Goal: Information Seeking & Learning: Learn about a topic

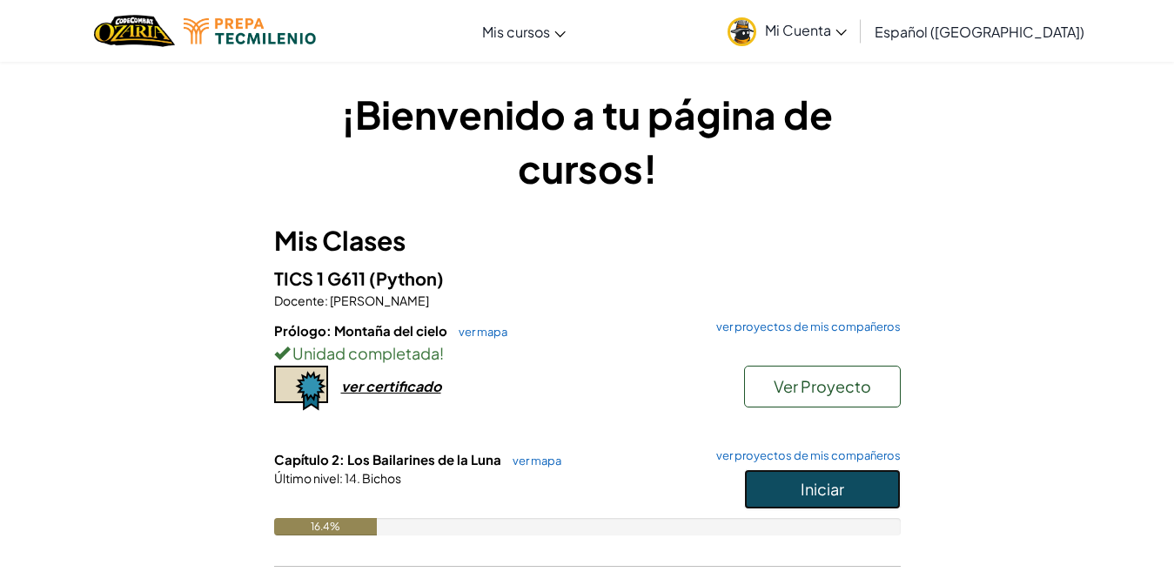
click at [807, 482] on span "Iniciar" at bounding box center [823, 489] width 44 height 20
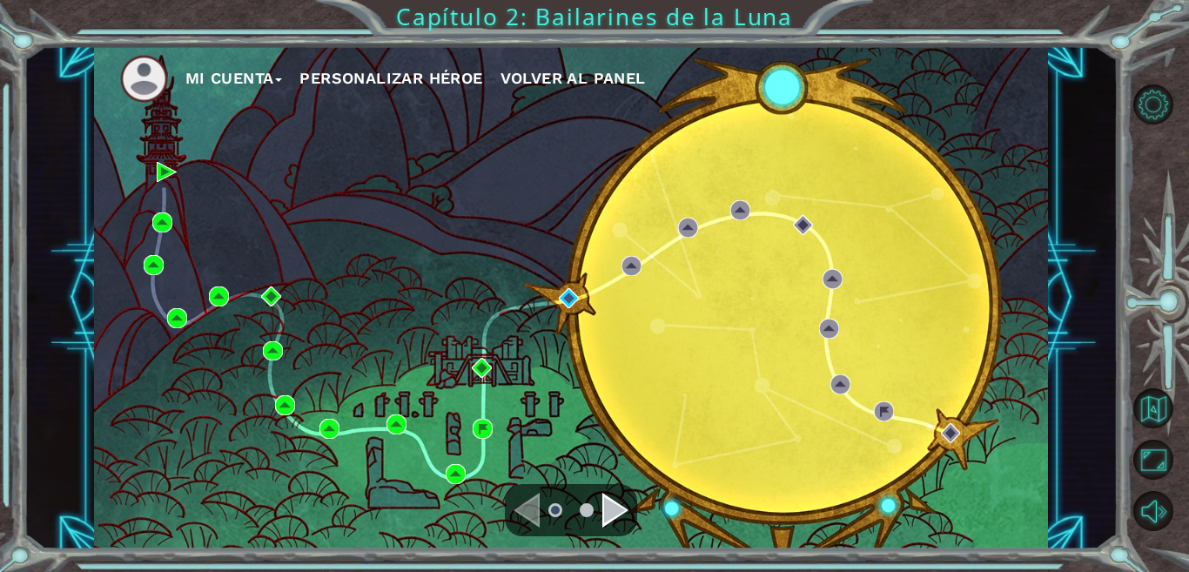
click at [611, 513] on div "Navigate to the next page" at bounding box center [615, 510] width 26 height 35
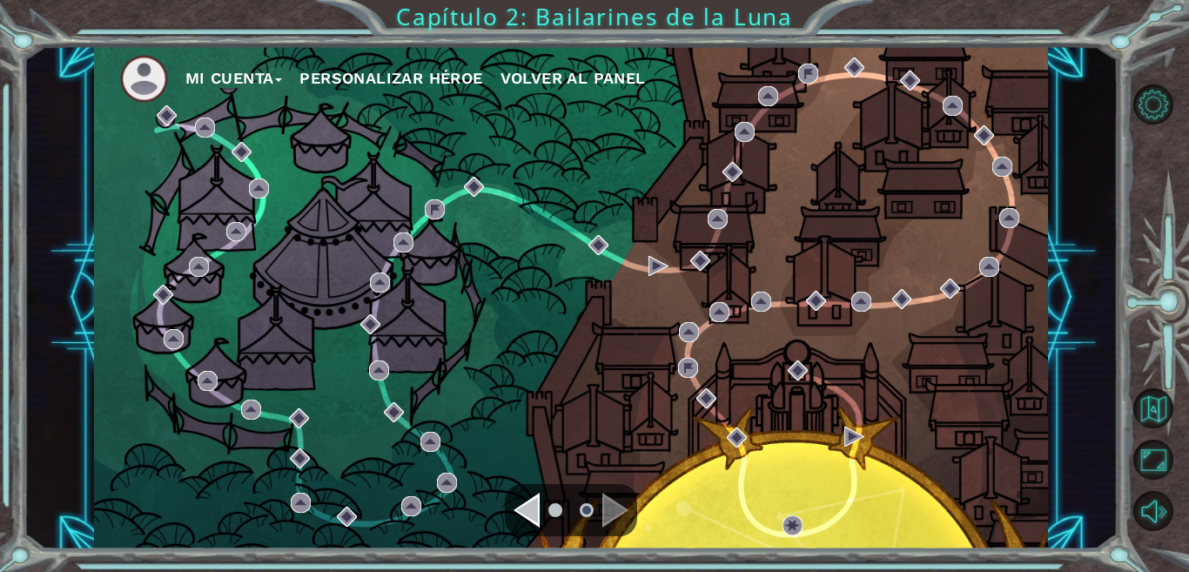
click at [601, 486] on div at bounding box center [571, 510] width 132 height 52
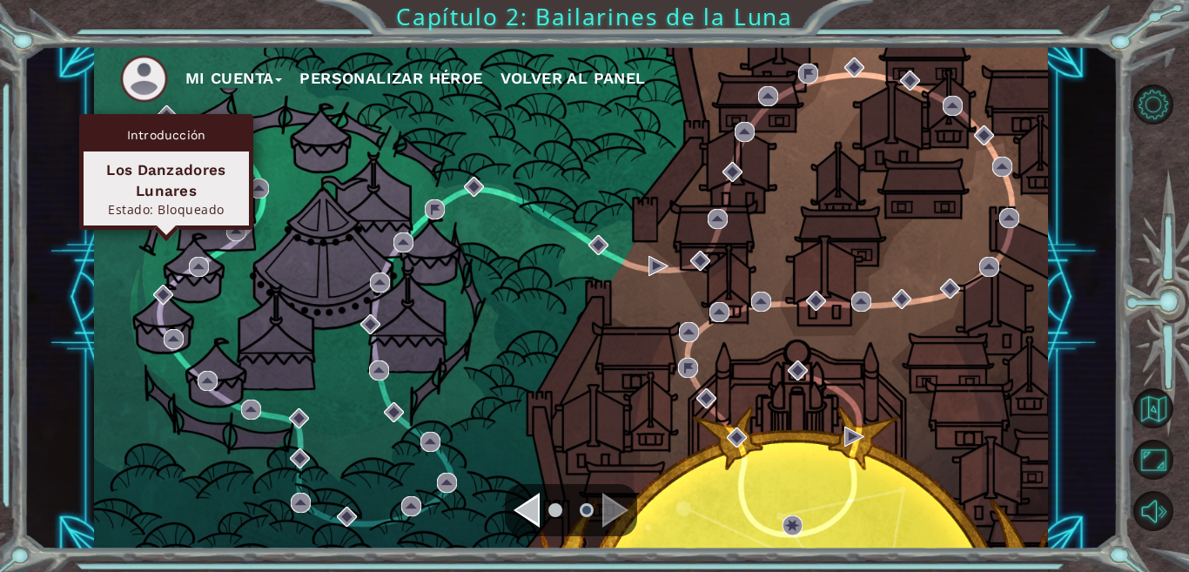
click at [171, 120] on div "Introducción" at bounding box center [166, 134] width 165 height 33
click at [184, 183] on div "Los Danzadores Lunares" at bounding box center [166, 180] width 150 height 42
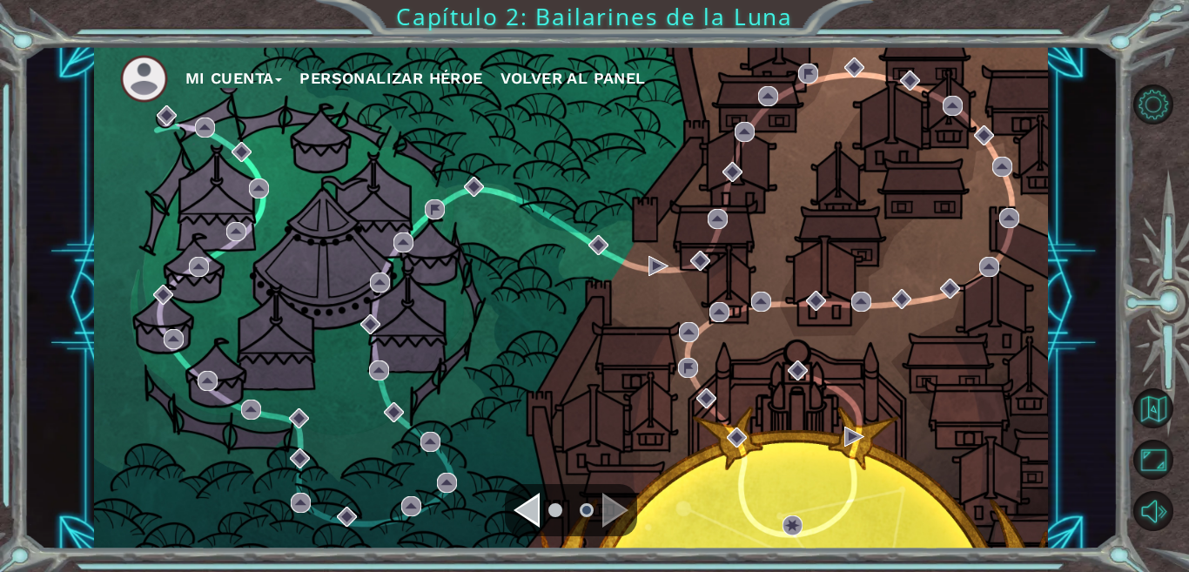
click at [529, 501] on div "Navigate to the previous page" at bounding box center [526, 510] width 26 height 35
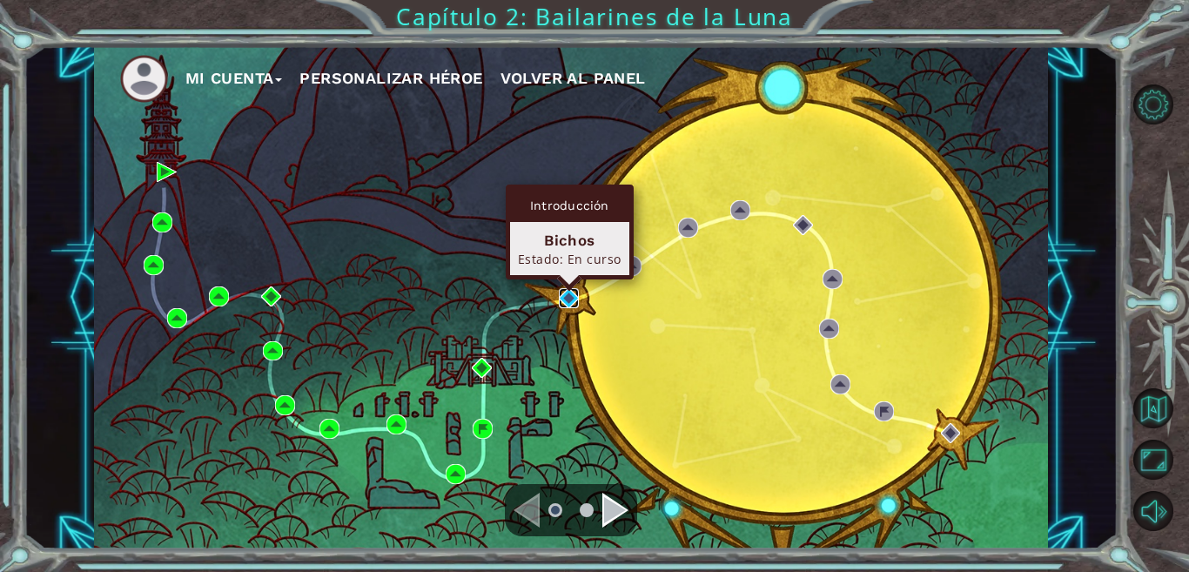
click at [567, 302] on img at bounding box center [569, 298] width 20 height 20
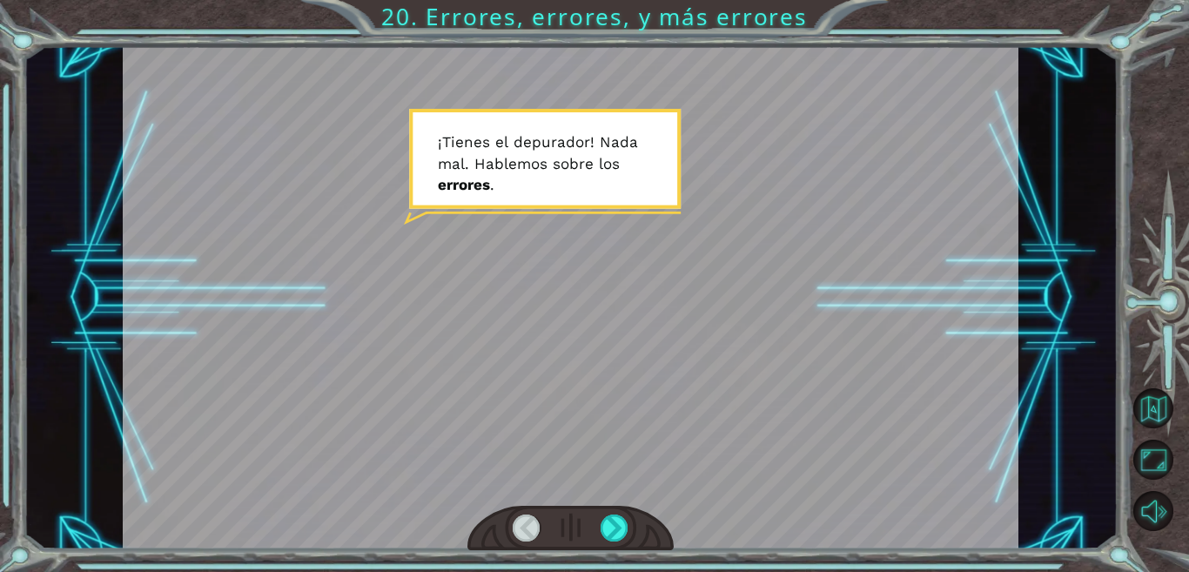
click at [466, 143] on div at bounding box center [570, 297] width 895 height 503
click at [499, 184] on div at bounding box center [570, 297] width 895 height 503
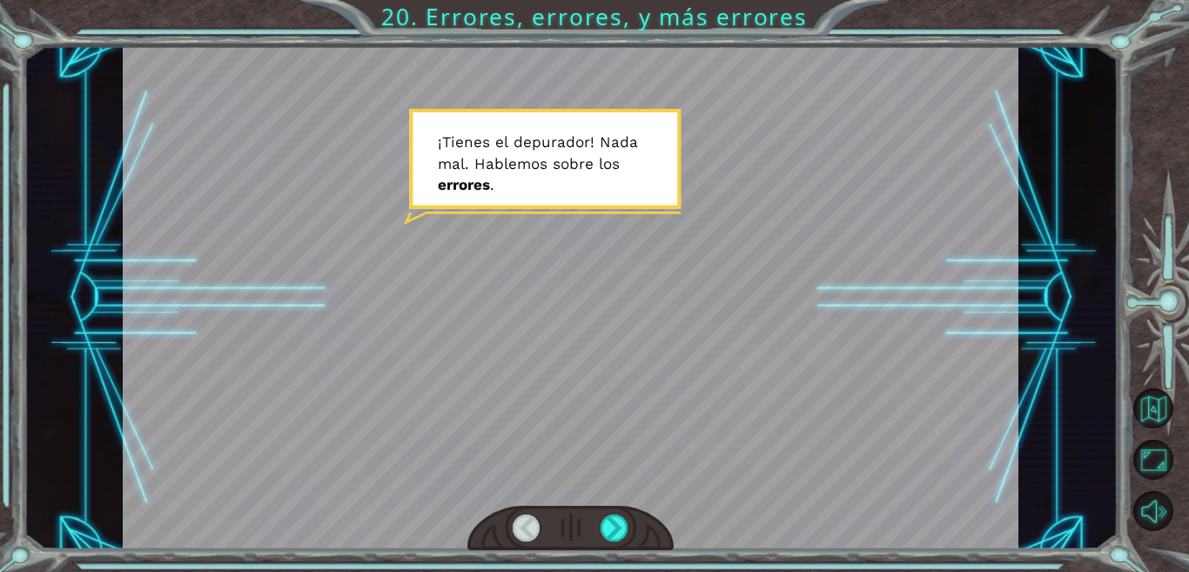
click at [499, 184] on div at bounding box center [570, 297] width 895 height 503
drag, startPoint x: 499, startPoint y: 184, endPoint x: 507, endPoint y: 162, distance: 24.2
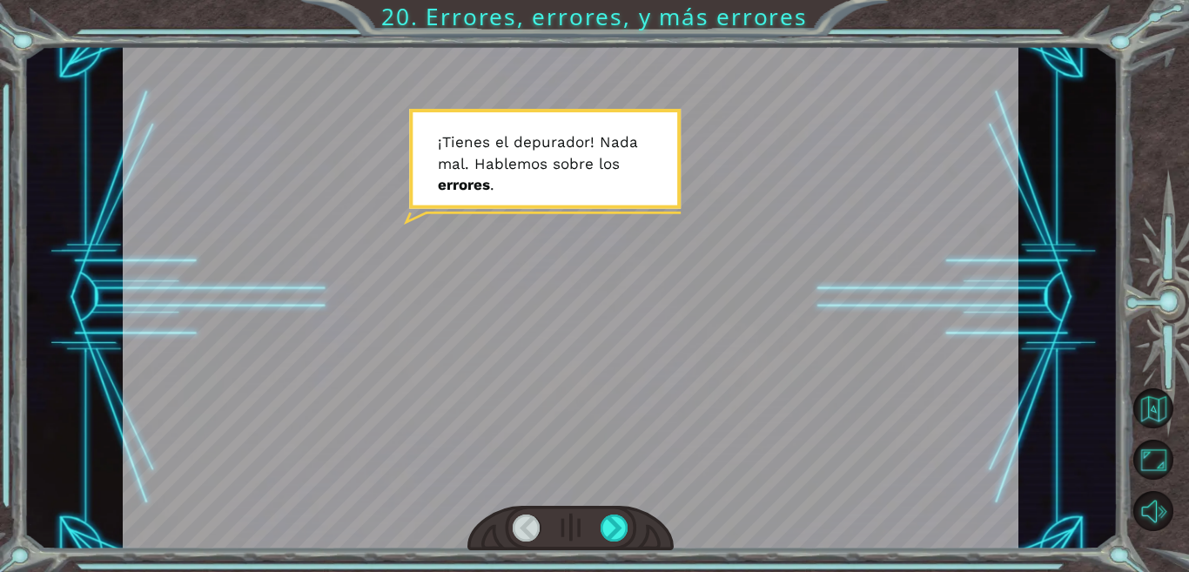
click at [507, 162] on div at bounding box center [570, 297] width 895 height 503
click at [508, 162] on div at bounding box center [570, 297] width 895 height 503
click at [587, 170] on div at bounding box center [570, 297] width 895 height 503
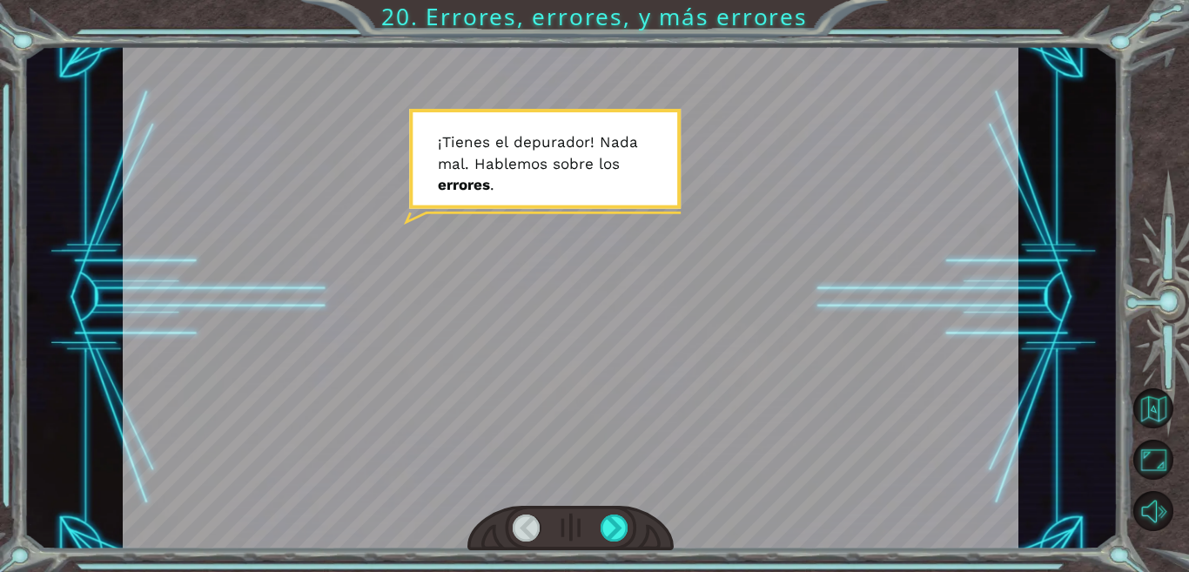
click at [587, 170] on div at bounding box center [570, 297] width 895 height 503
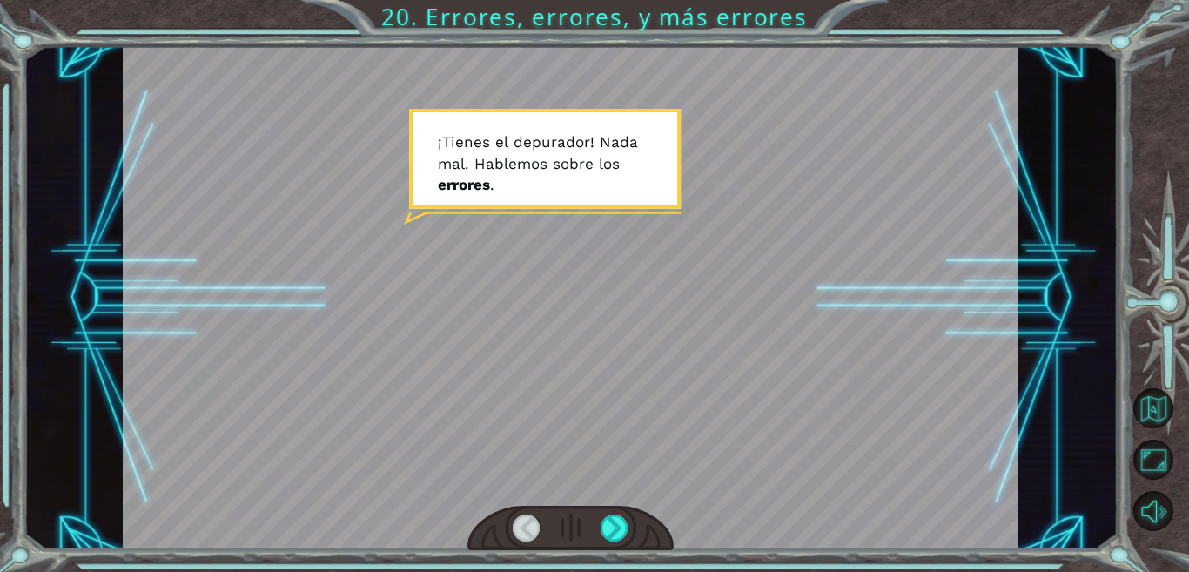
click at [587, 170] on div at bounding box center [570, 297] width 895 height 503
click at [587, 171] on div at bounding box center [570, 297] width 895 height 503
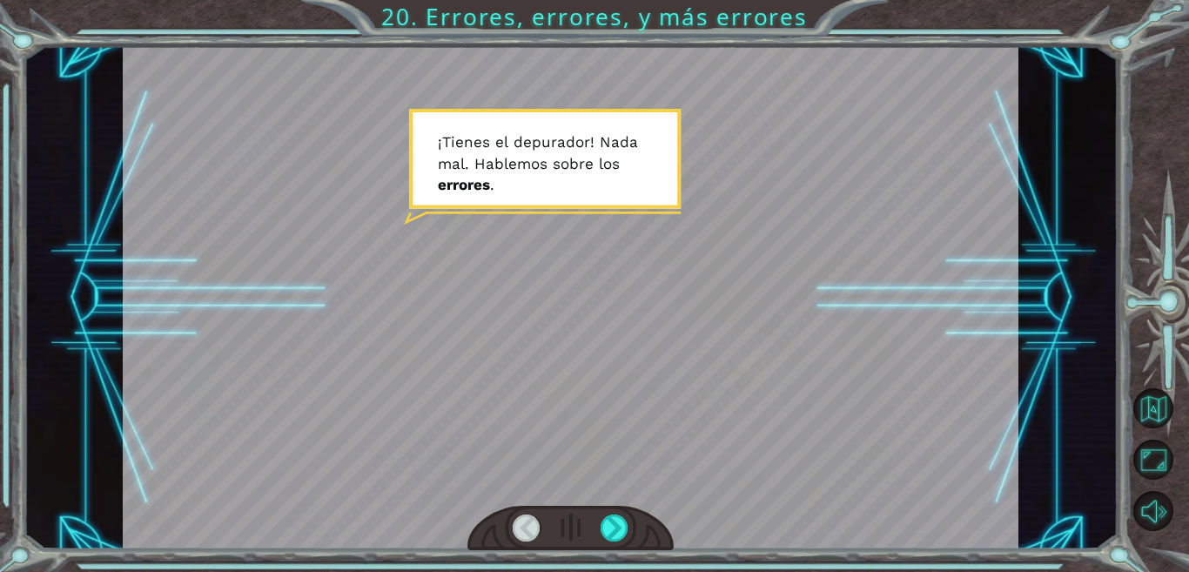
click at [587, 171] on div at bounding box center [570, 297] width 895 height 503
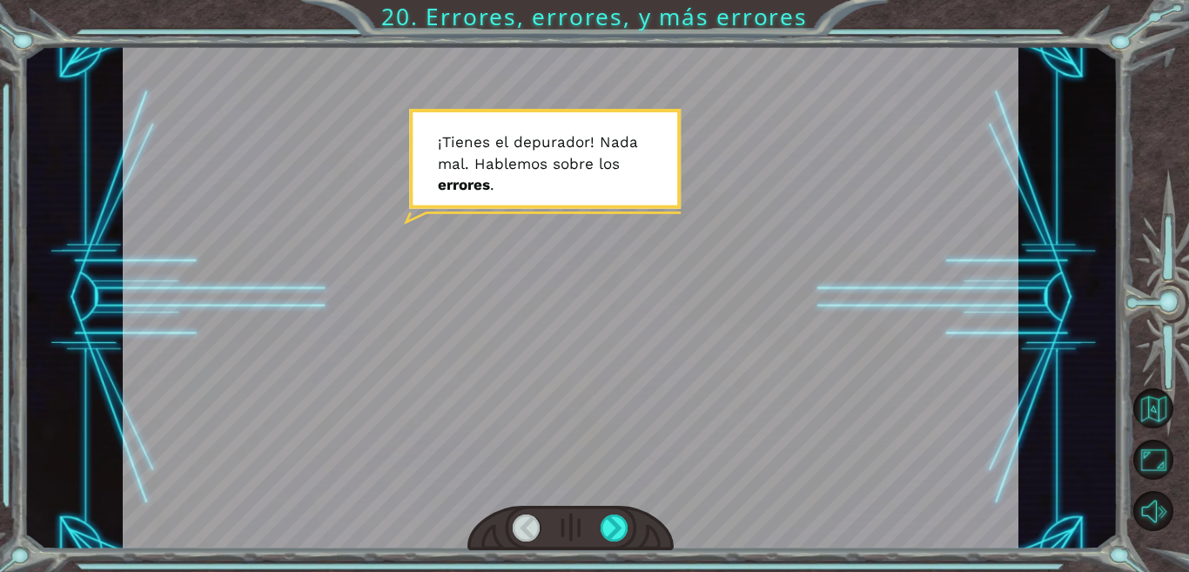
click at [587, 171] on div at bounding box center [570, 297] width 895 height 503
click at [449, 183] on div at bounding box center [570, 297] width 895 height 503
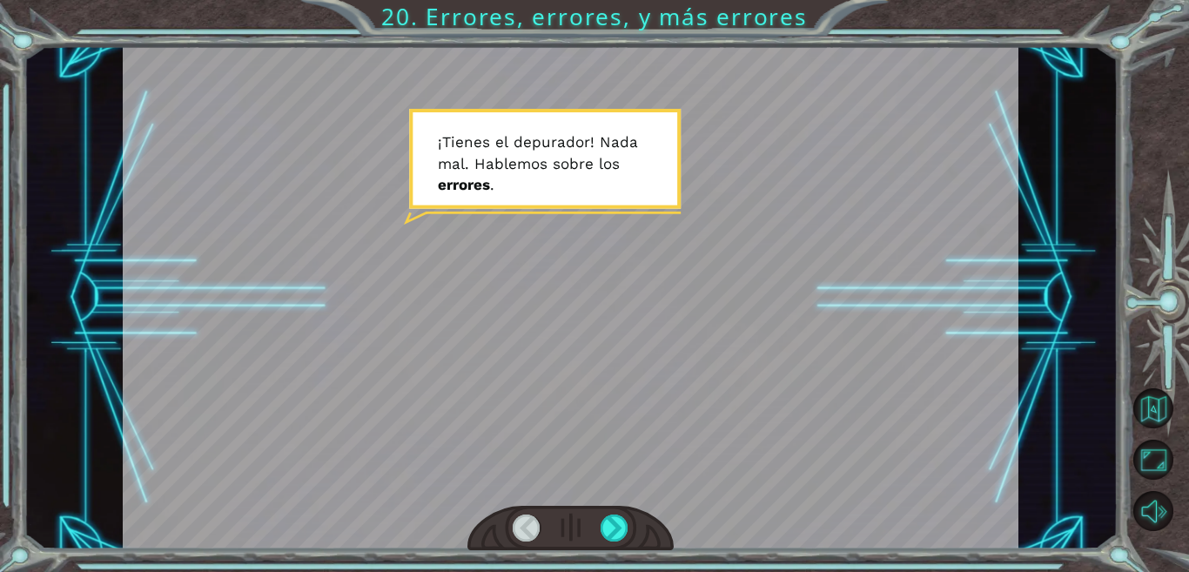
click at [449, 182] on div at bounding box center [570, 297] width 895 height 503
click at [473, 102] on div at bounding box center [570, 297] width 895 height 503
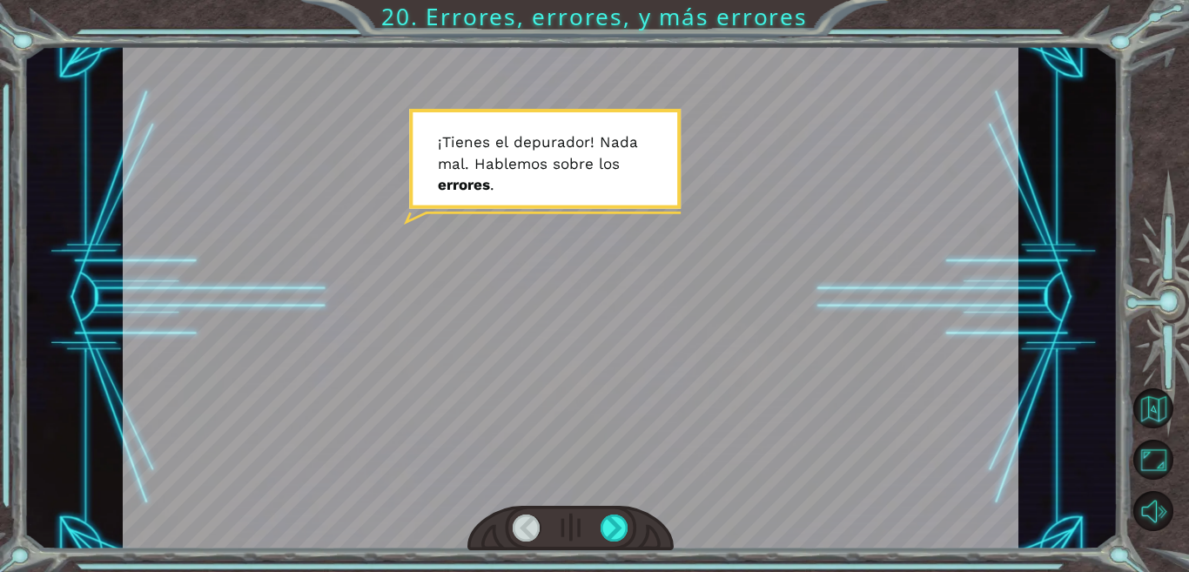
click at [472, 47] on div at bounding box center [570, 297] width 895 height 503
drag, startPoint x: 472, startPoint y: 47, endPoint x: 472, endPoint y: 4, distance: 42.6
click at [472, 4] on div "Temporary Text ¡ T i e n e s e l d e p u r a d o r ! N a d a m a l . H a b l e …" at bounding box center [594, 286] width 1189 height 572
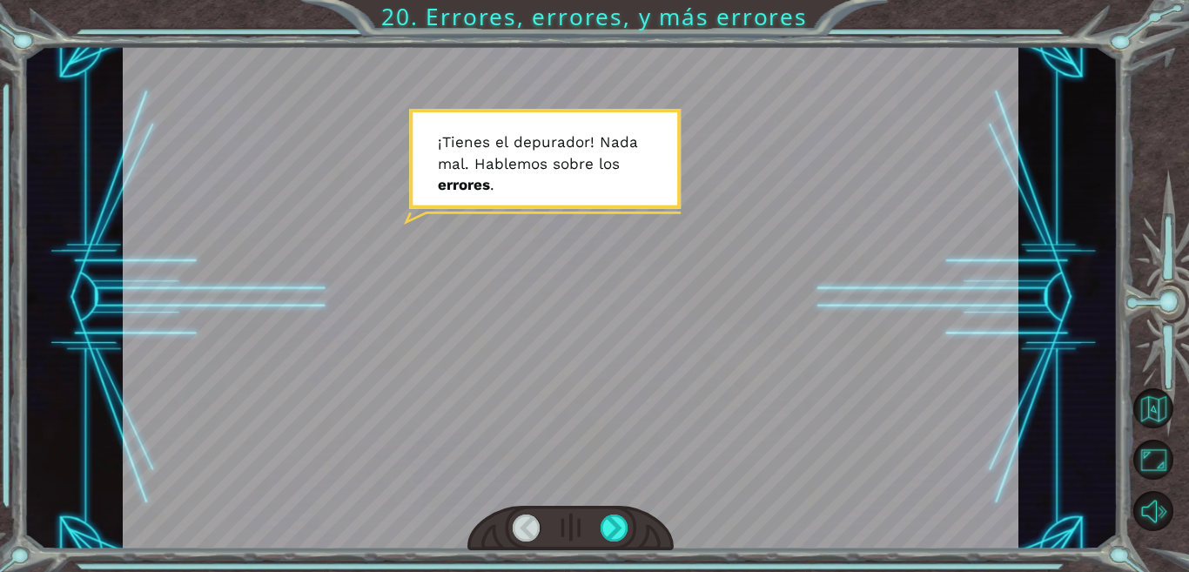
click at [536, 180] on div at bounding box center [570, 297] width 895 height 503
click at [536, 181] on div at bounding box center [570, 297] width 895 height 503
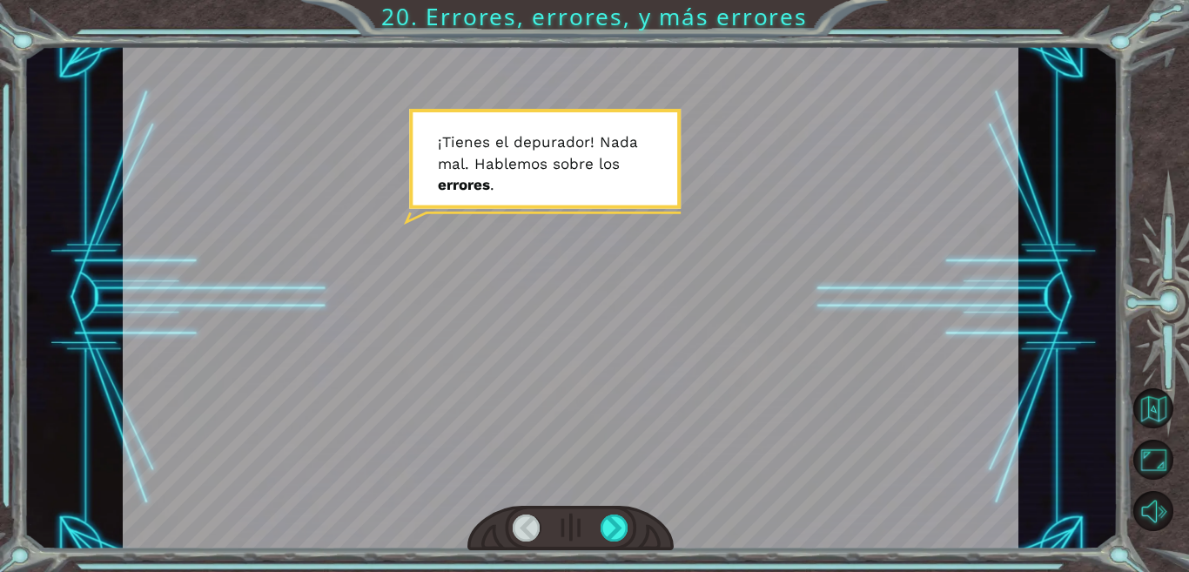
click at [536, 181] on div at bounding box center [570, 297] width 895 height 503
click at [553, 192] on div at bounding box center [570, 297] width 895 height 503
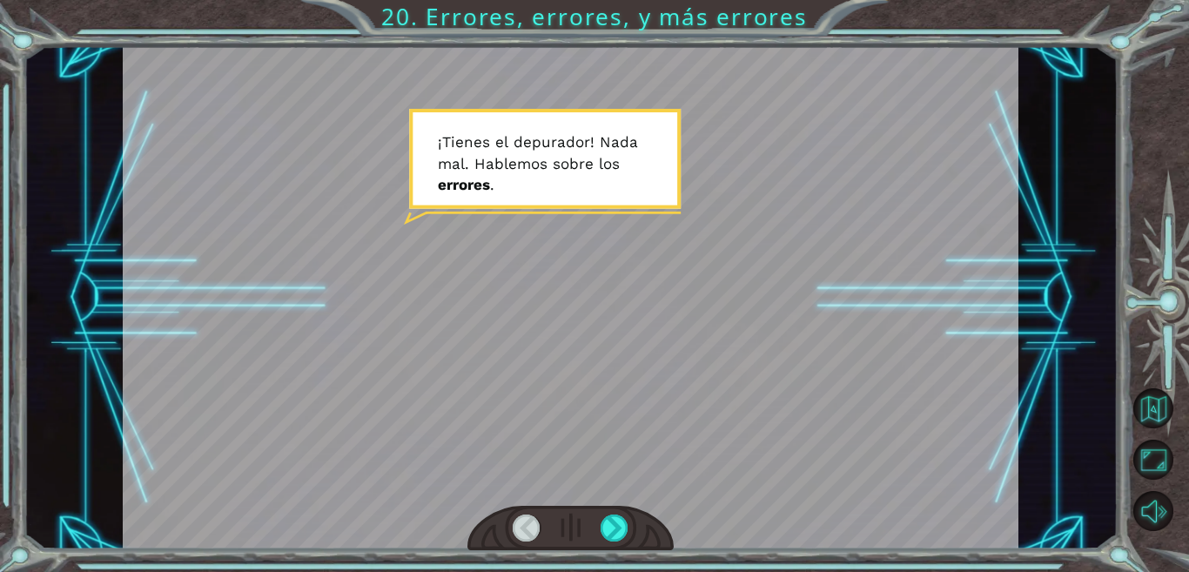
click at [553, 192] on div at bounding box center [570, 297] width 895 height 503
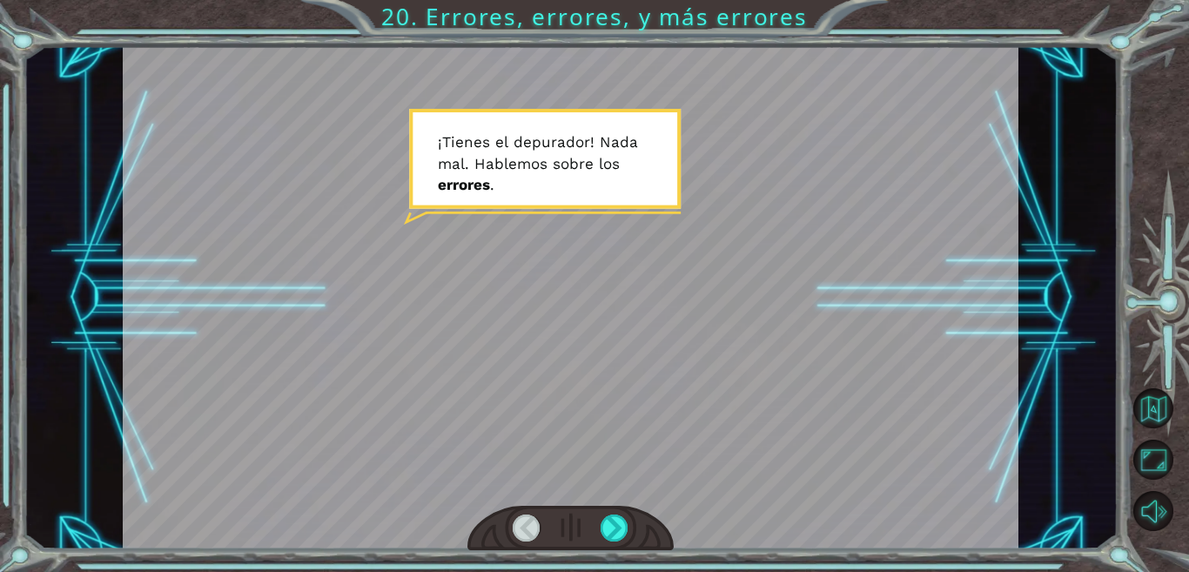
click at [553, 192] on div at bounding box center [570, 297] width 895 height 503
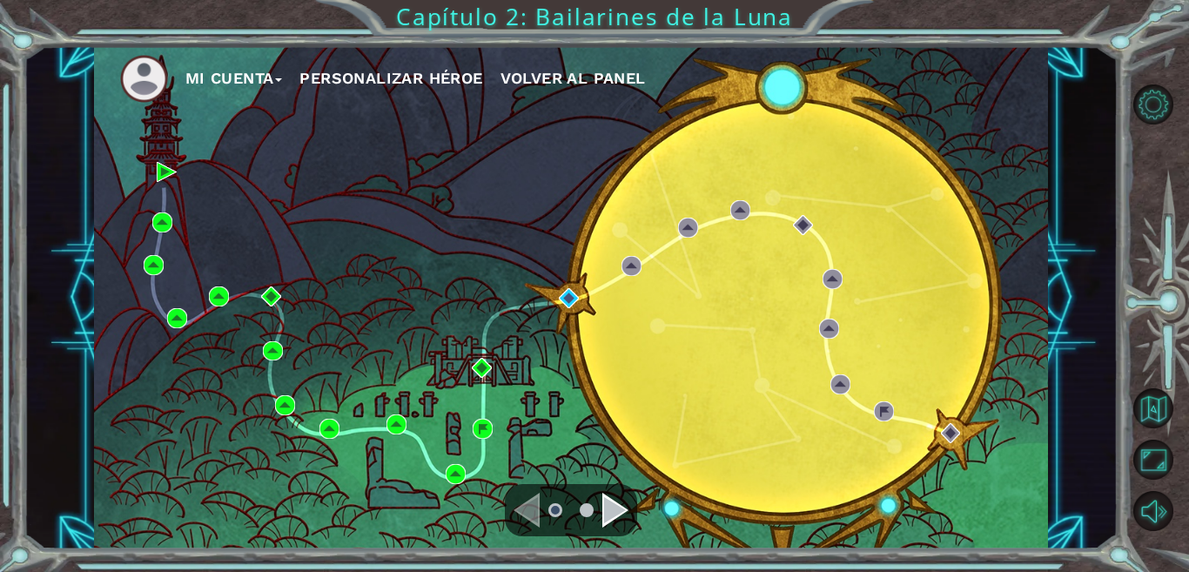
click at [558, 299] on div "Mi Cuenta Personalizar héroe Volver al panel" at bounding box center [571, 297] width 954 height 503
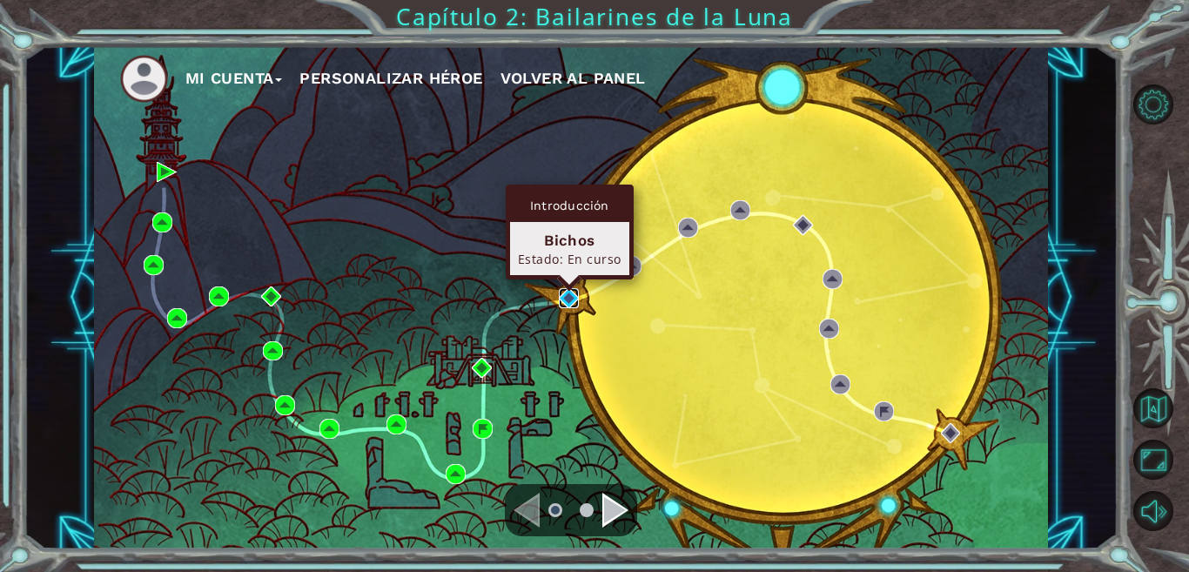
click at [572, 294] on img at bounding box center [569, 298] width 20 height 20
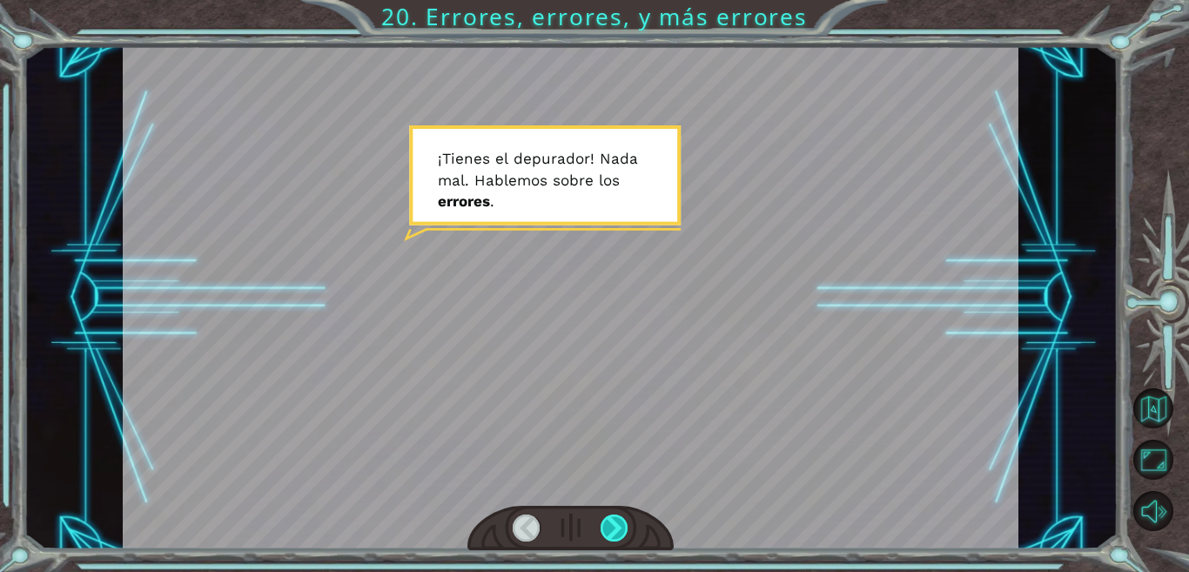
click at [607, 534] on div at bounding box center [614, 527] width 28 height 27
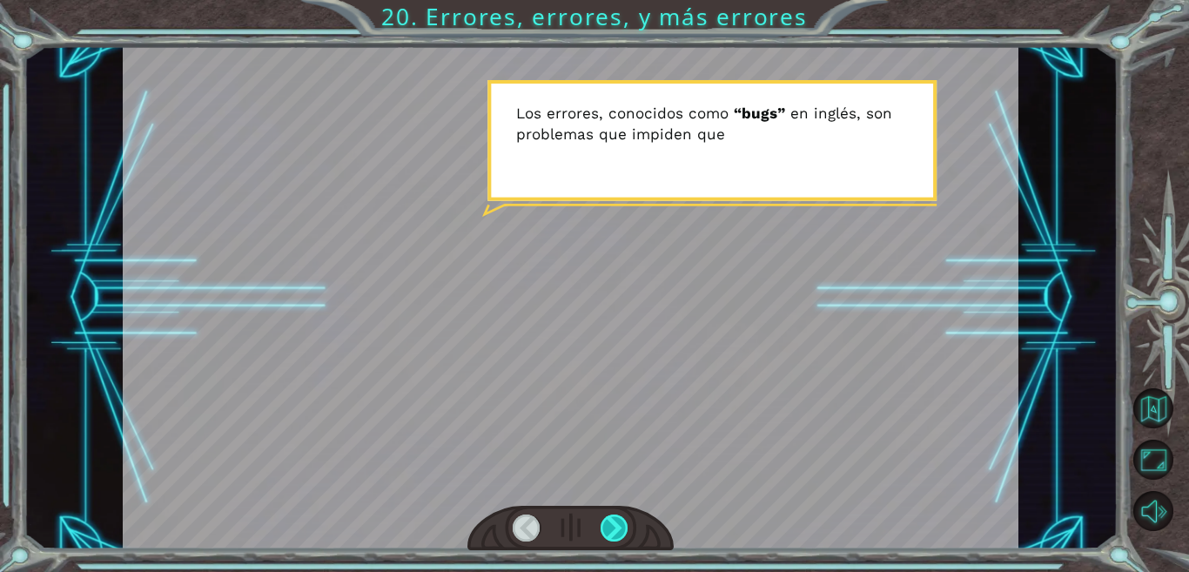
click at [614, 527] on div at bounding box center [614, 527] width 28 height 27
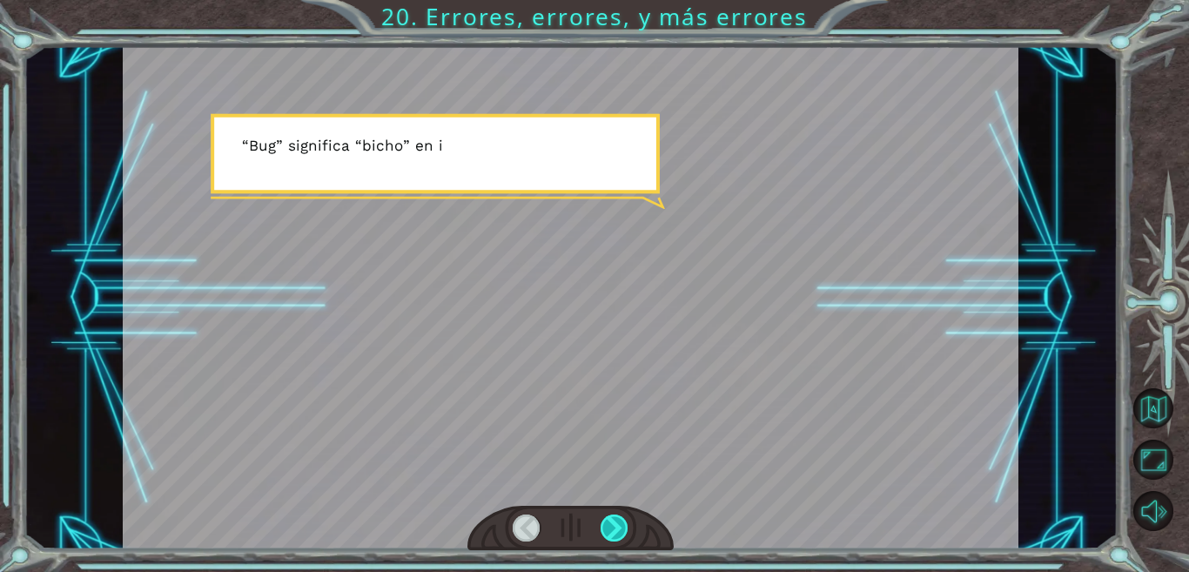
click at [614, 527] on div at bounding box center [614, 527] width 28 height 27
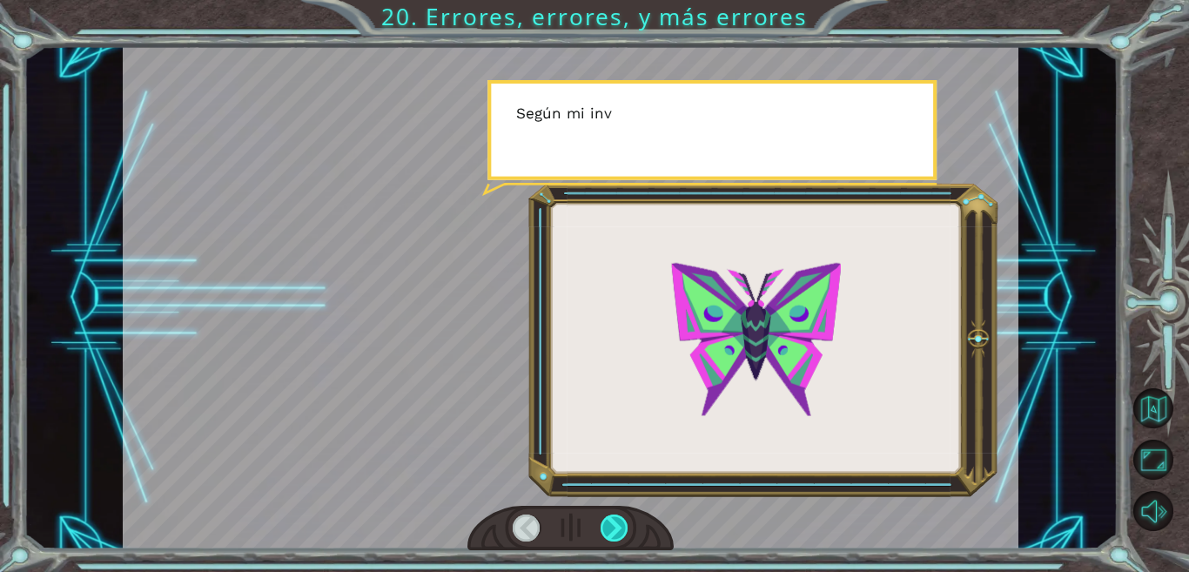
click at [614, 527] on div at bounding box center [614, 527] width 28 height 27
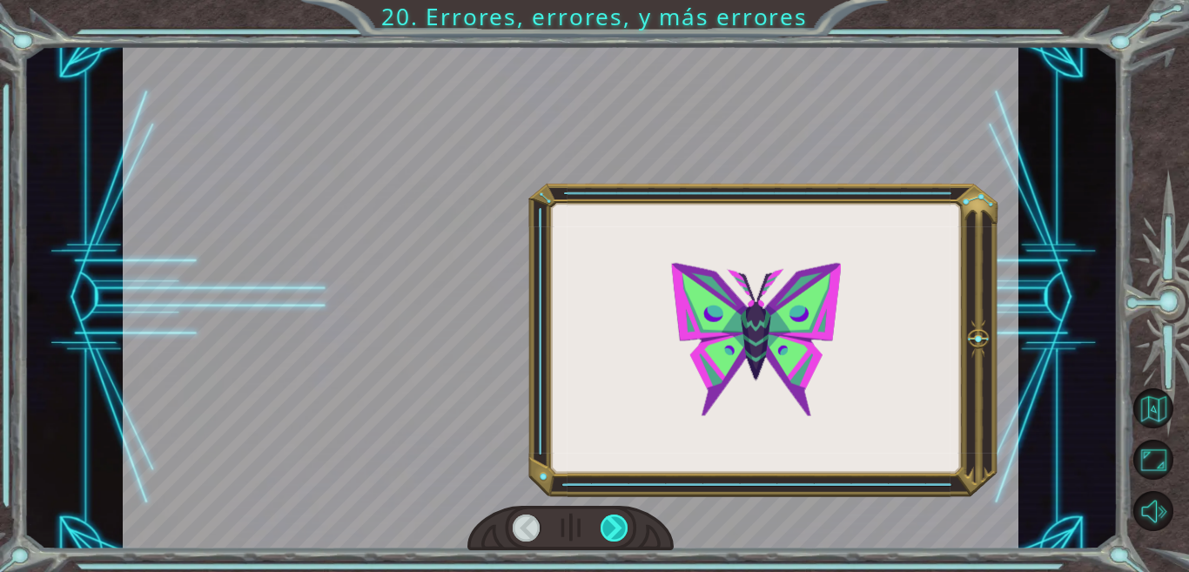
click at [614, 527] on div at bounding box center [614, 527] width 28 height 27
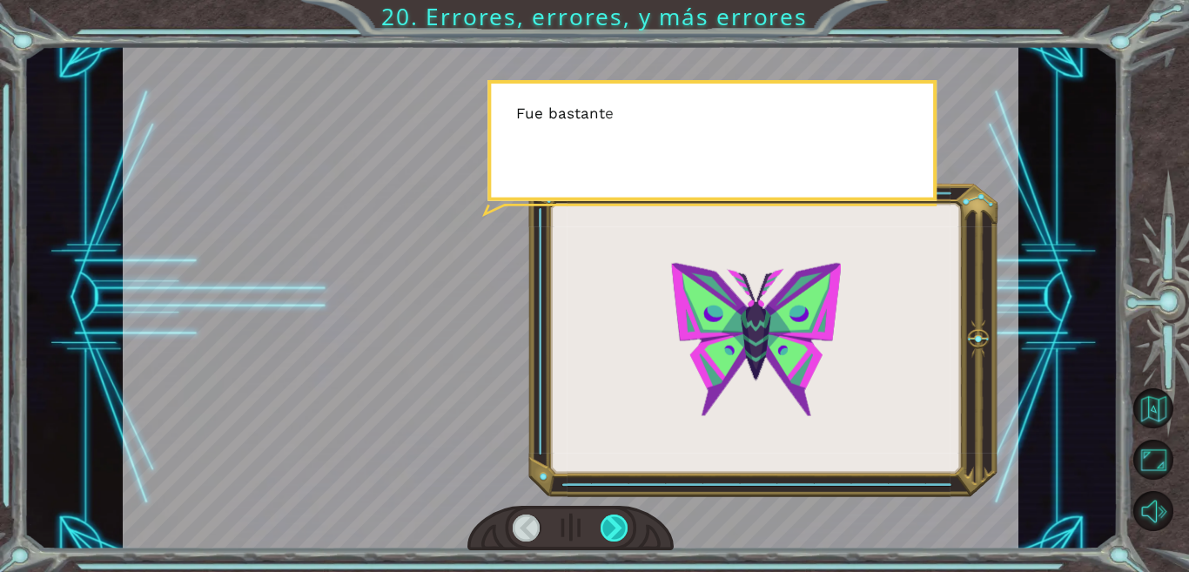
click at [614, 527] on div at bounding box center [614, 527] width 28 height 27
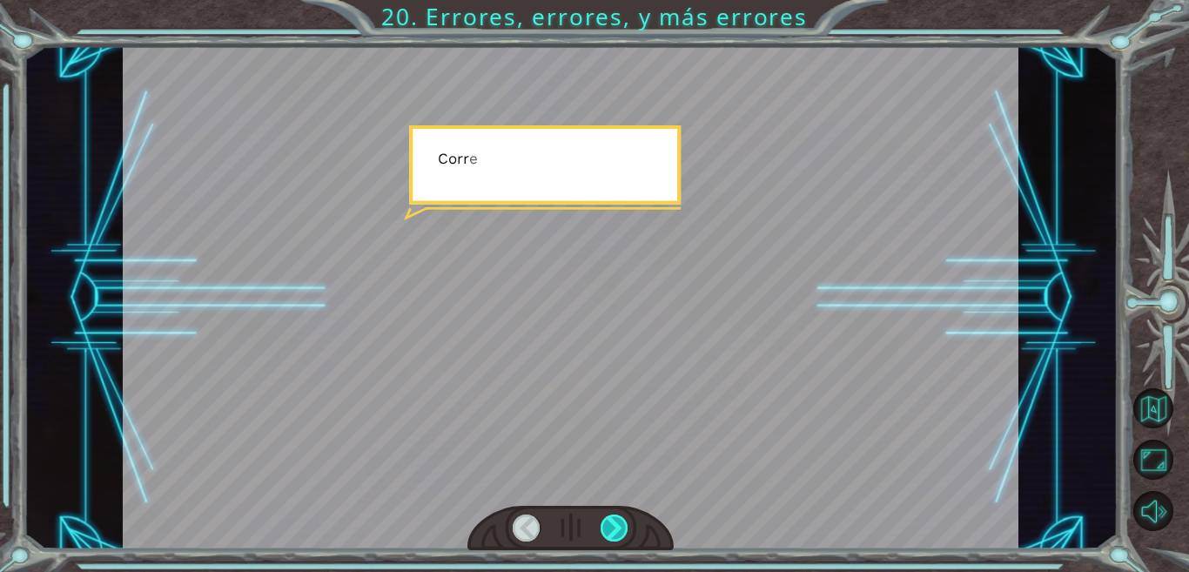
click at [614, 527] on div at bounding box center [614, 527] width 28 height 27
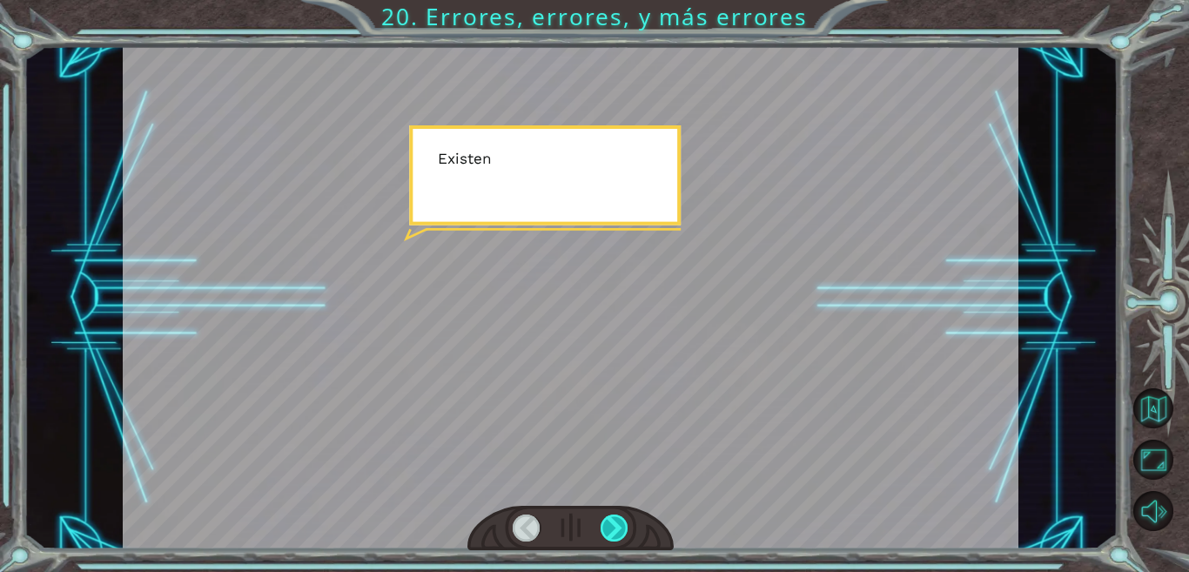
click at [614, 527] on div at bounding box center [614, 527] width 28 height 27
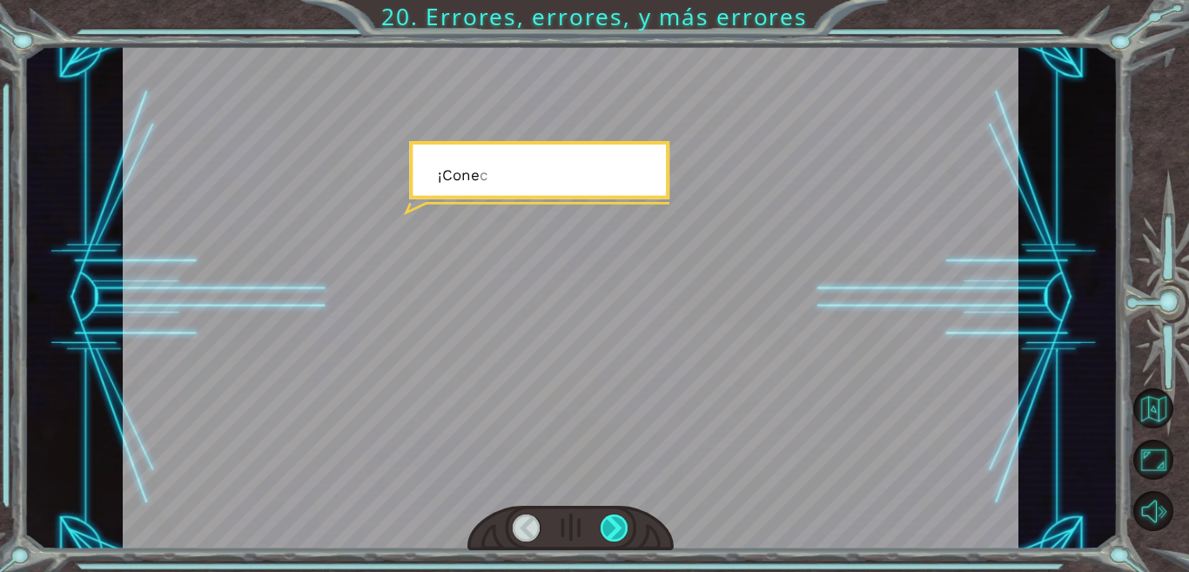
click at [614, 527] on div at bounding box center [614, 527] width 28 height 27
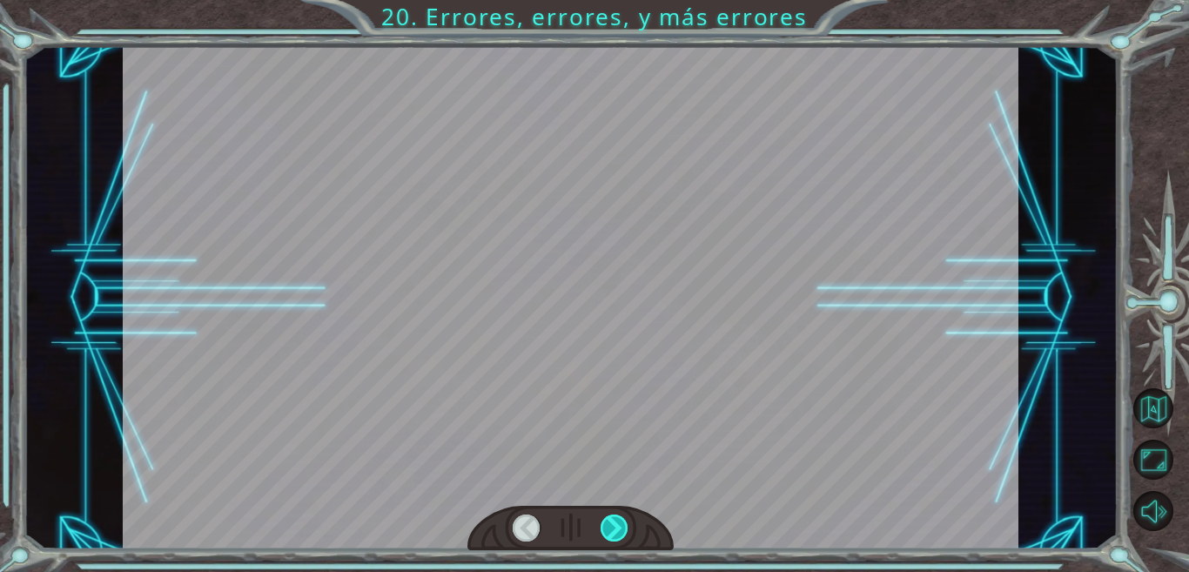
click at [614, 527] on div at bounding box center [614, 527] width 28 height 27
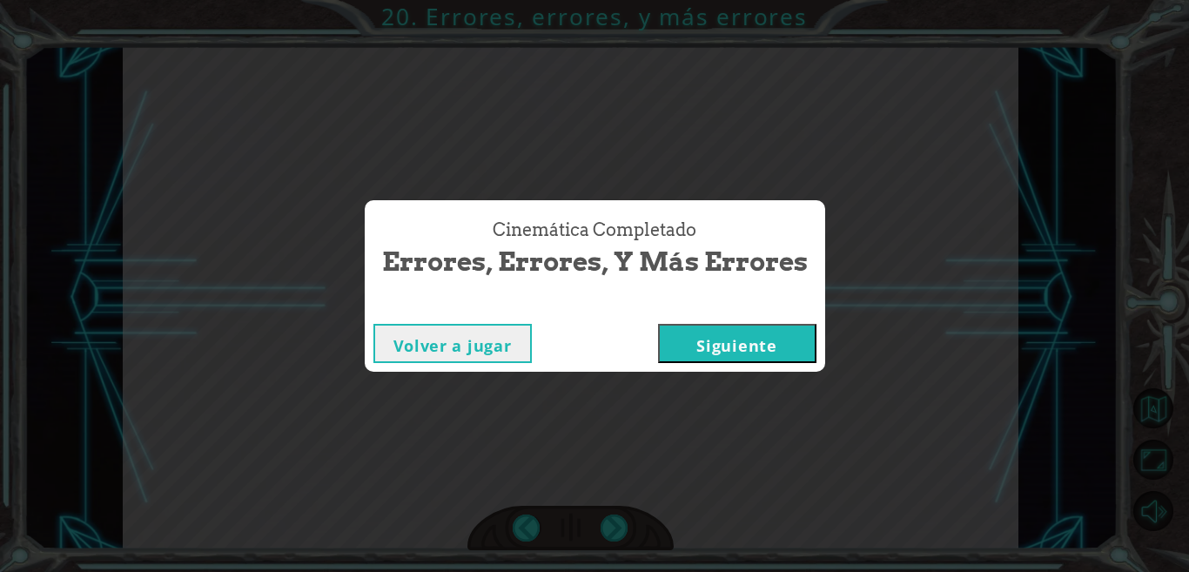
click at [750, 343] on button "Siguiente" at bounding box center [737, 343] width 158 height 39
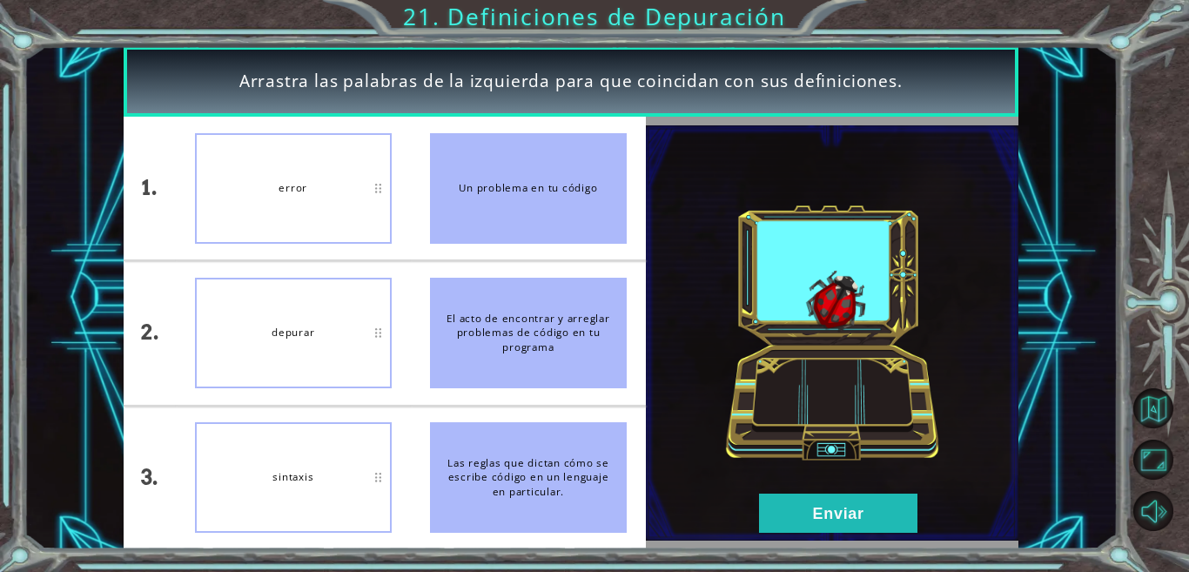
drag, startPoint x: 466, startPoint y: 172, endPoint x: 360, endPoint y: 179, distance: 106.4
click at [360, 179] on div "1. 2. 3. error depurar sintaxis Un problema en tu código El acto de encontrar y…" at bounding box center [385, 333] width 522 height 433
click at [840, 502] on button "Enviar" at bounding box center [838, 512] width 158 height 39
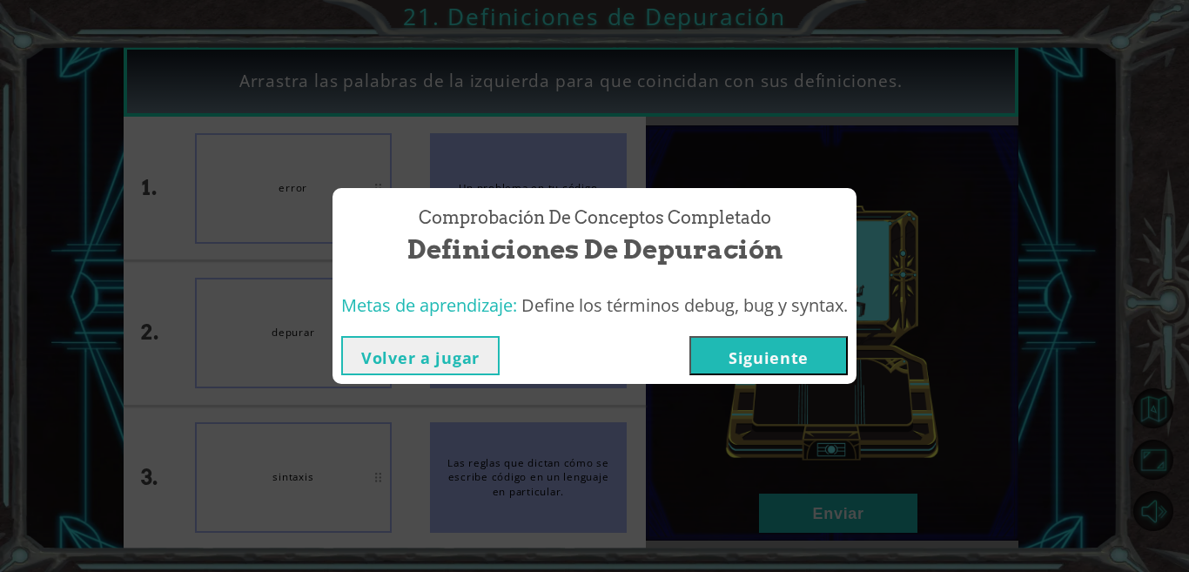
click at [774, 348] on button "Siguiente" at bounding box center [768, 355] width 158 height 39
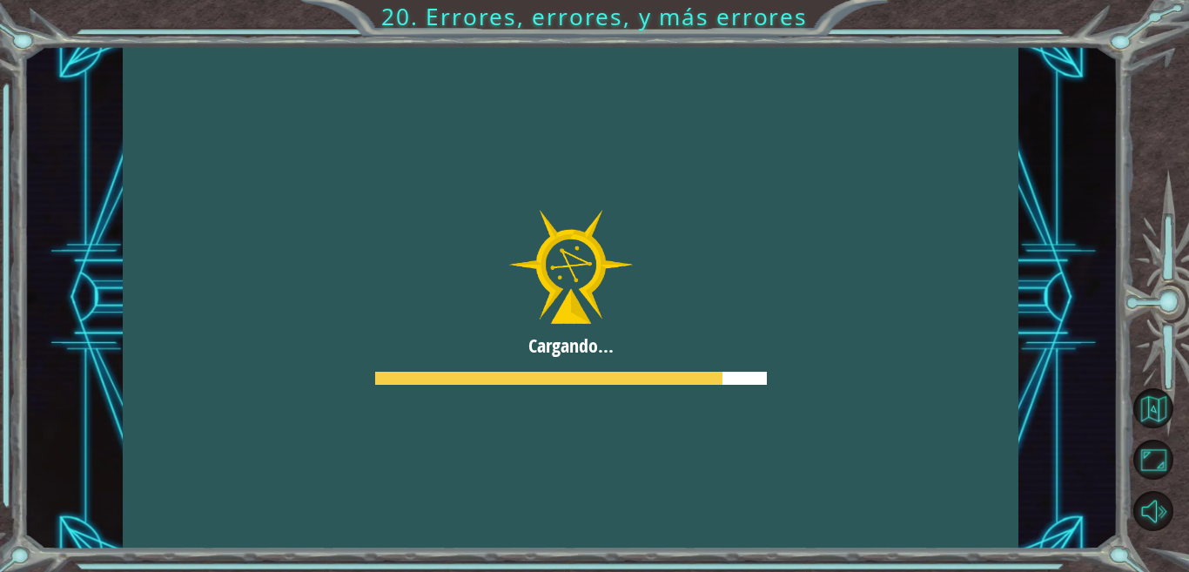
click at [612, 222] on div at bounding box center [570, 297] width 895 height 503
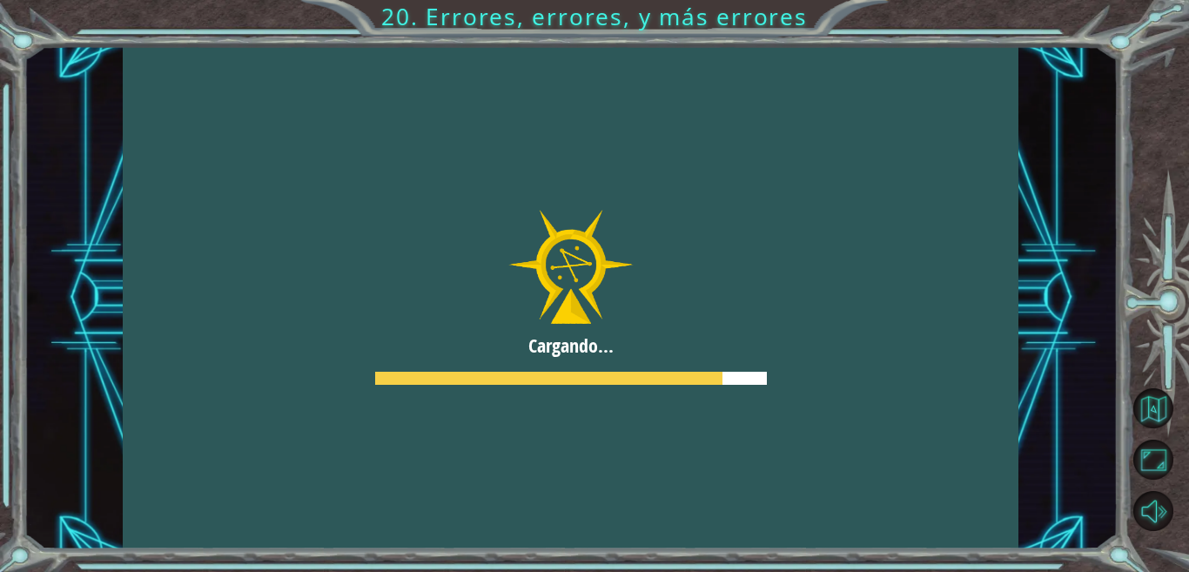
click at [612, 222] on div at bounding box center [570, 297] width 895 height 503
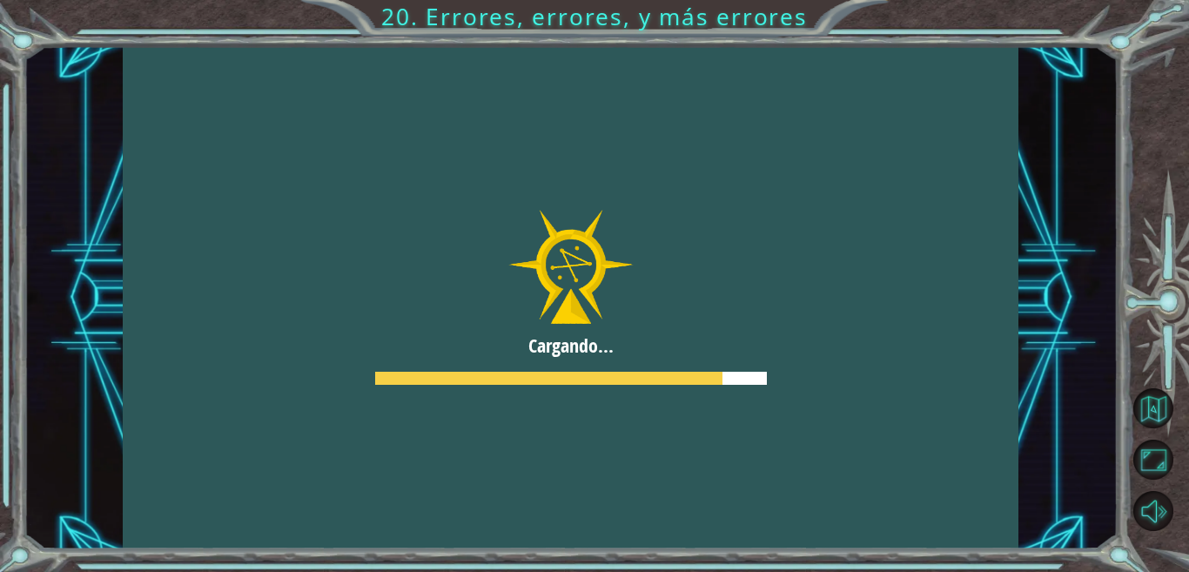
click at [612, 221] on div at bounding box center [570, 297] width 895 height 503
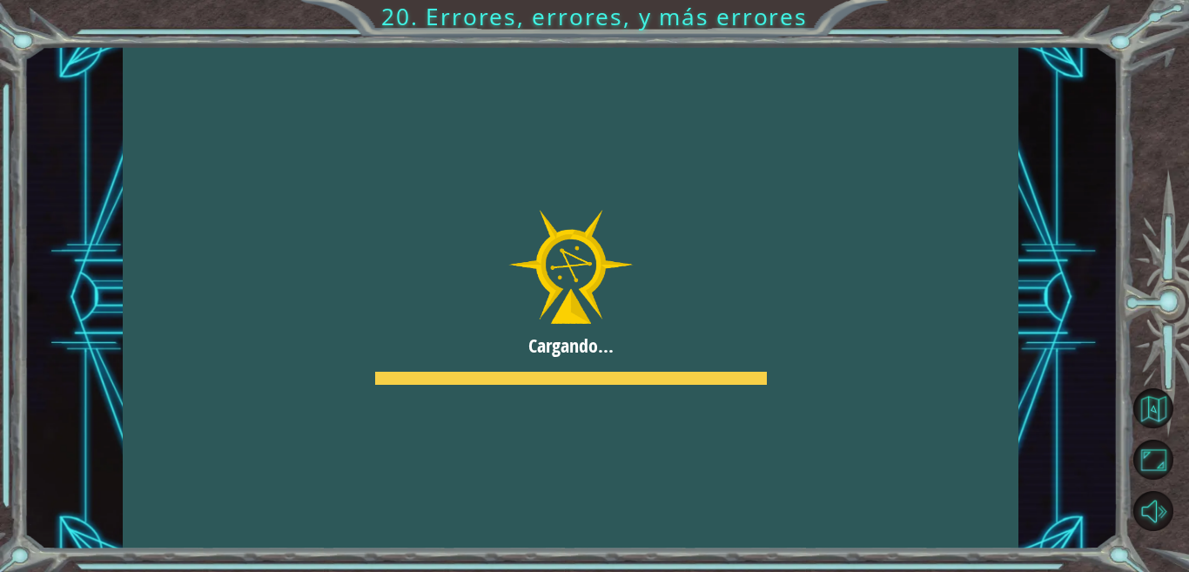
click at [612, 221] on div at bounding box center [570, 297] width 895 height 503
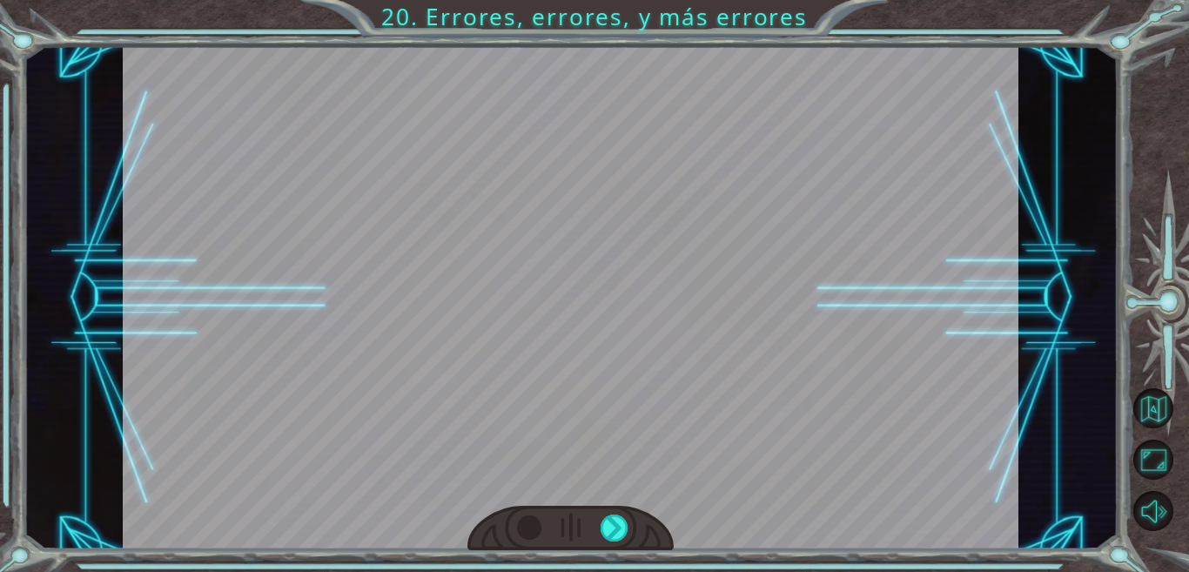
click at [612, 221] on div at bounding box center [570, 297] width 895 height 503
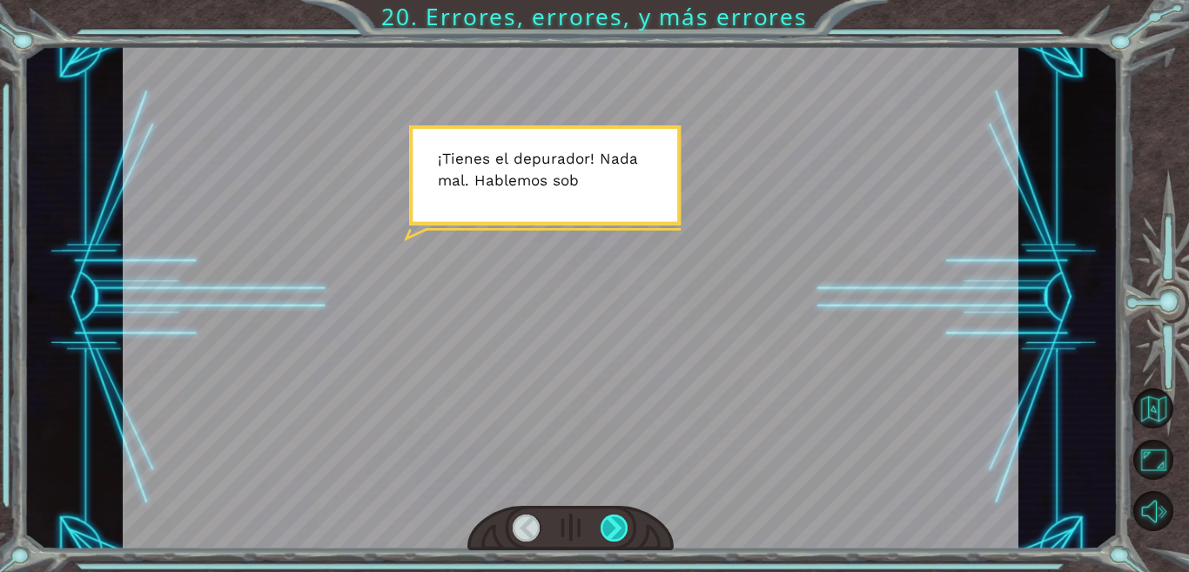
click at [618, 520] on div at bounding box center [614, 527] width 28 height 27
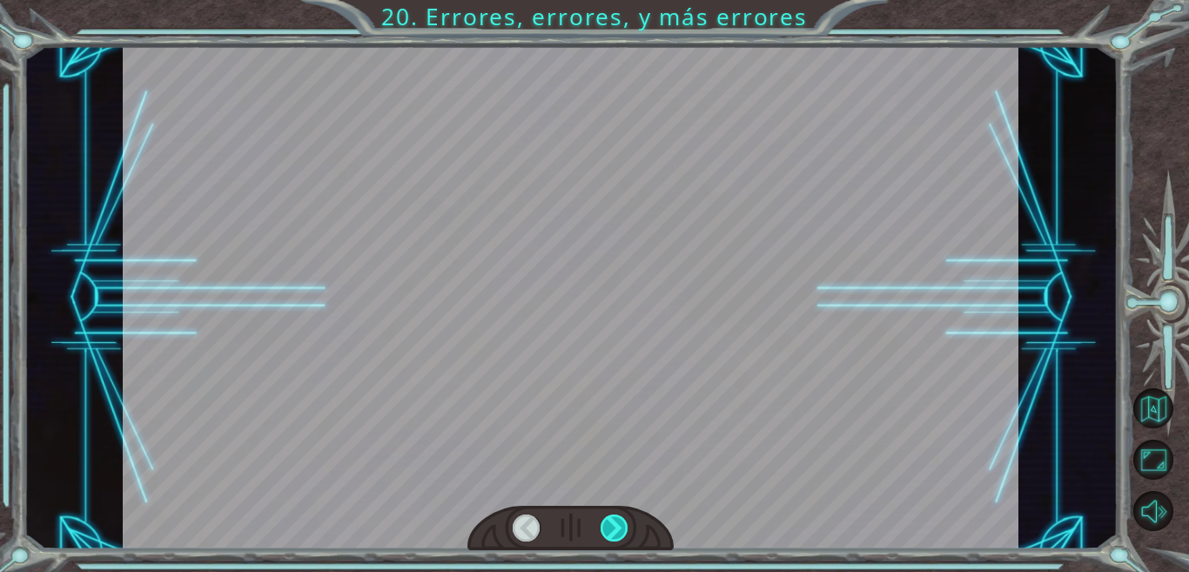
click at [618, 520] on div at bounding box center [614, 527] width 28 height 27
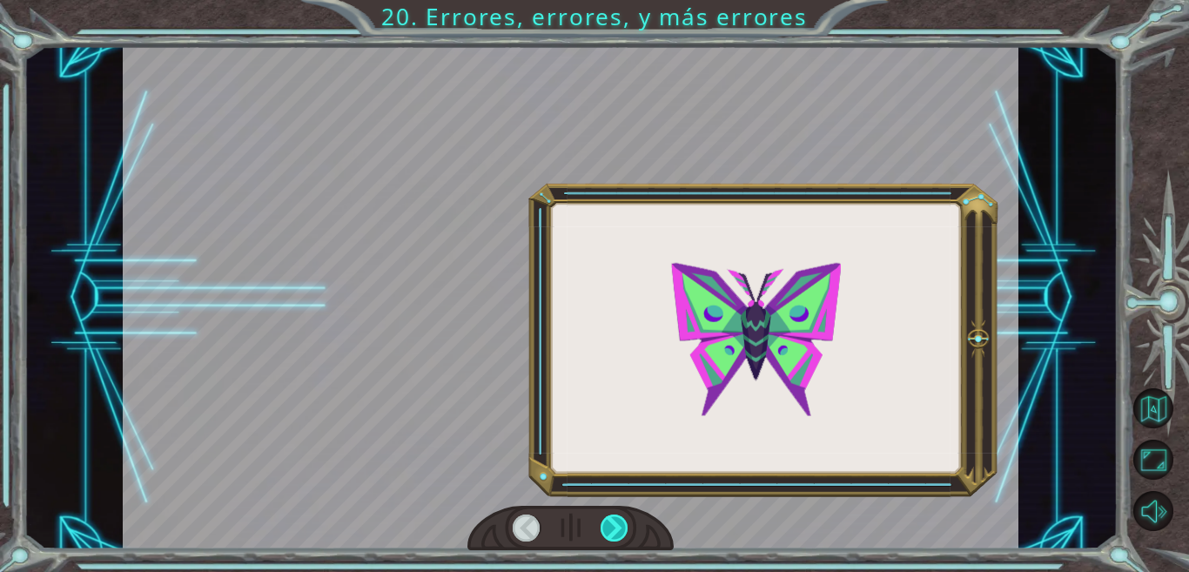
click at [618, 520] on div at bounding box center [614, 527] width 28 height 27
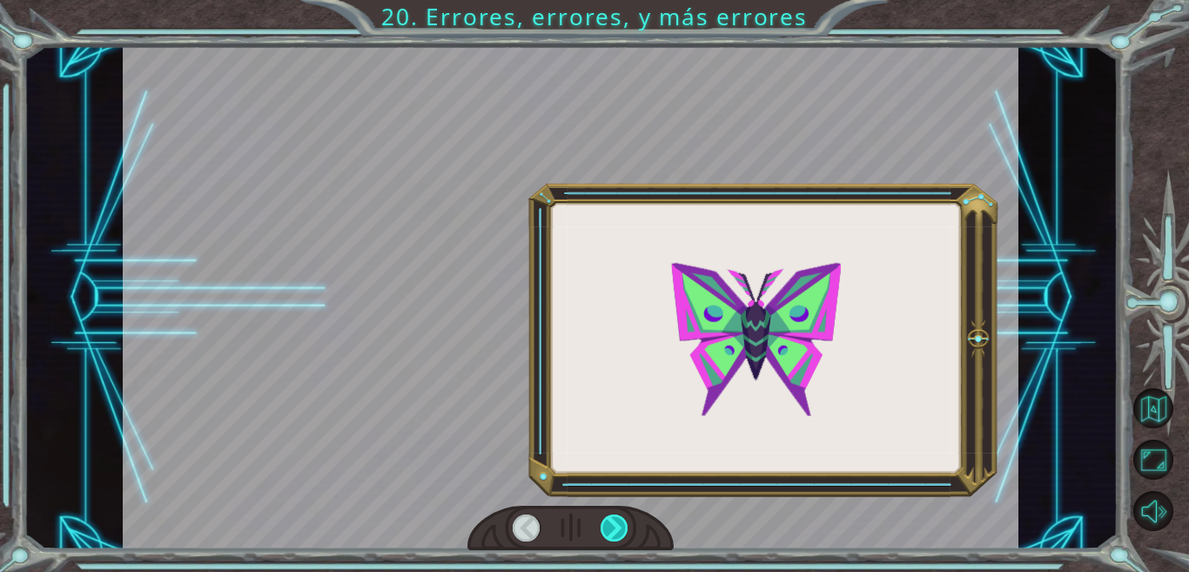
click at [618, 520] on div at bounding box center [614, 527] width 28 height 27
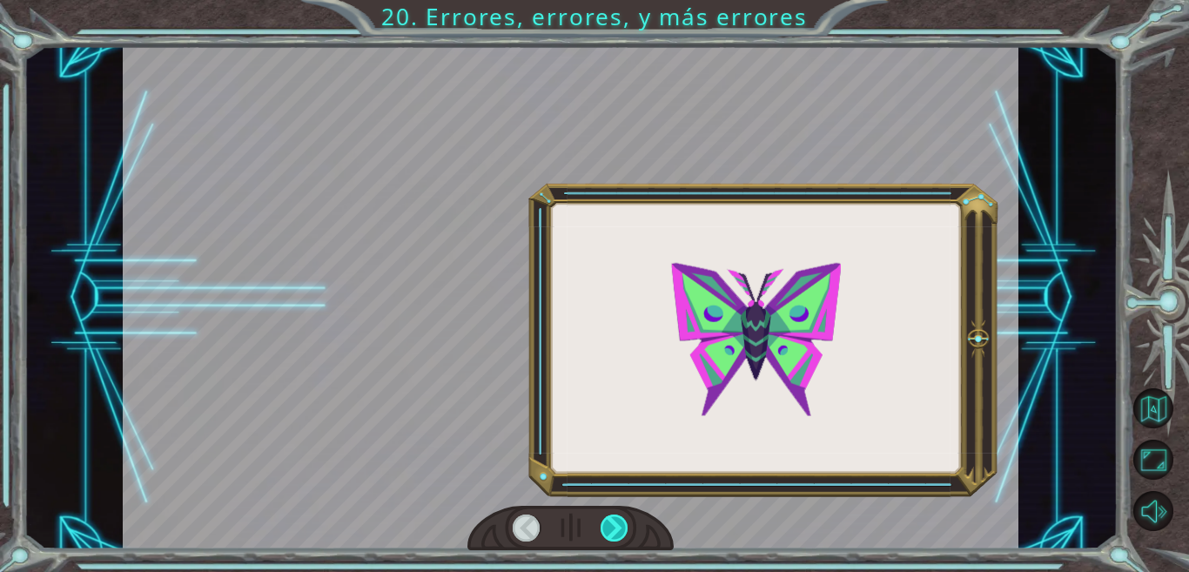
click at [618, 520] on div at bounding box center [614, 527] width 28 height 27
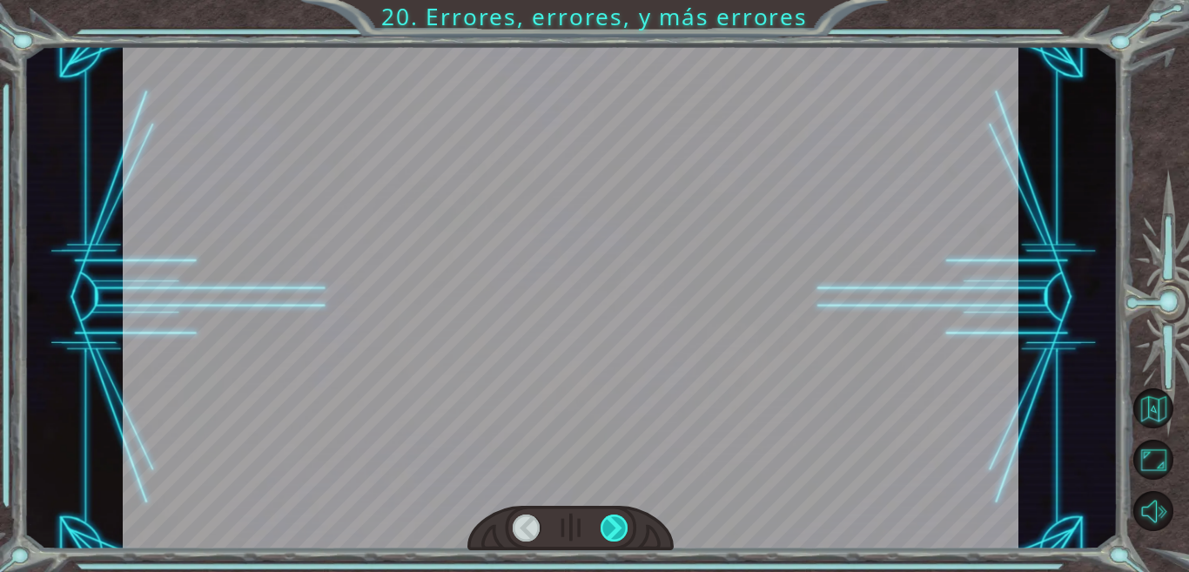
click at [618, 520] on div at bounding box center [614, 527] width 28 height 27
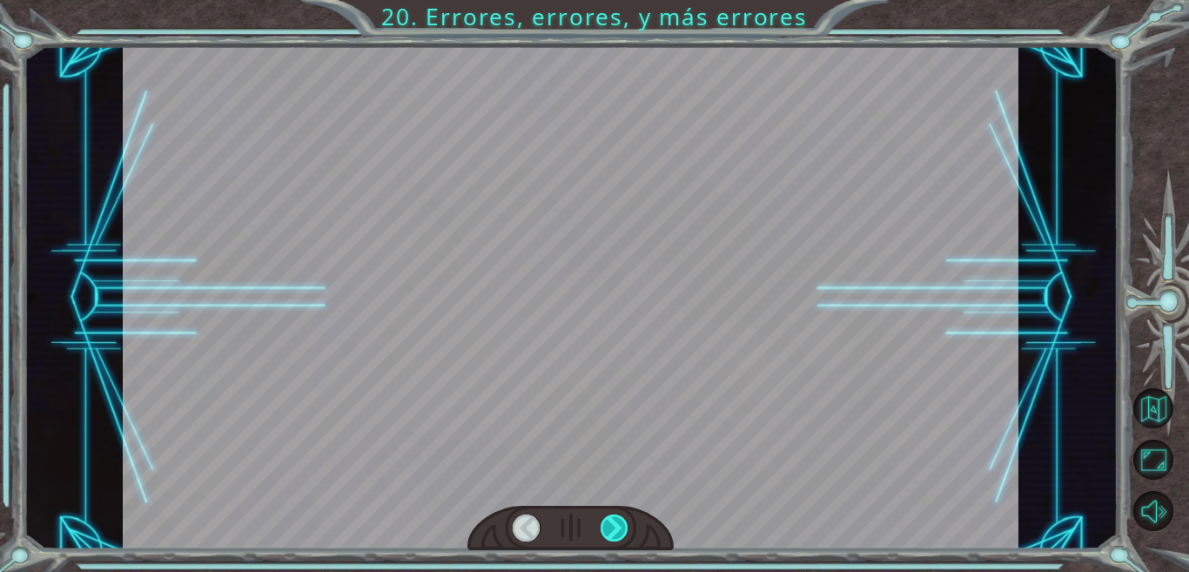
click at [618, 520] on div at bounding box center [614, 527] width 28 height 27
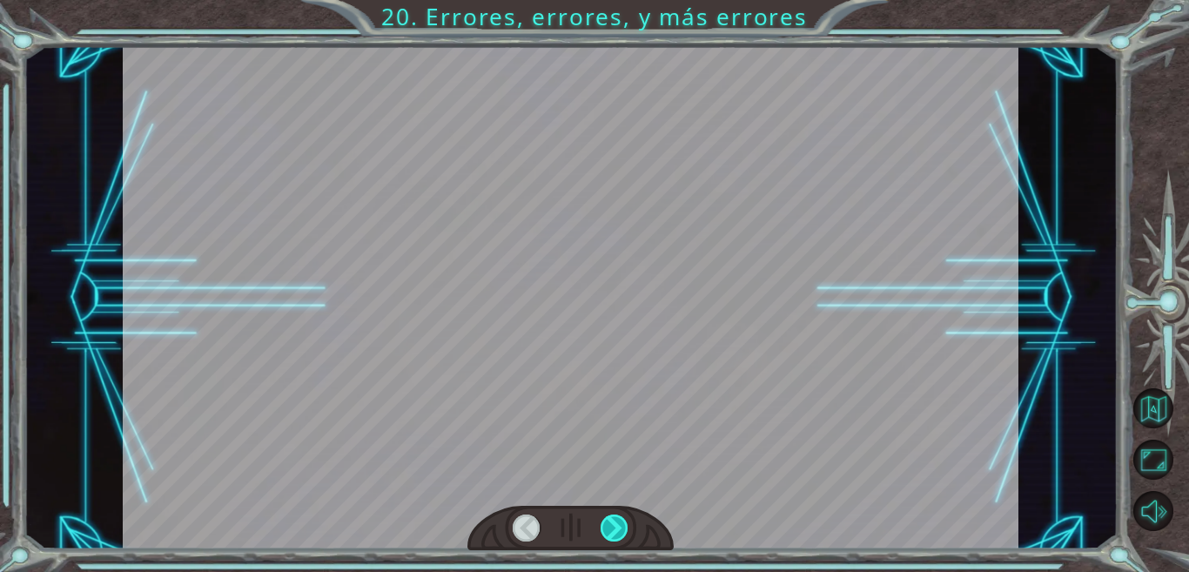
click at [618, 520] on div at bounding box center [614, 527] width 28 height 27
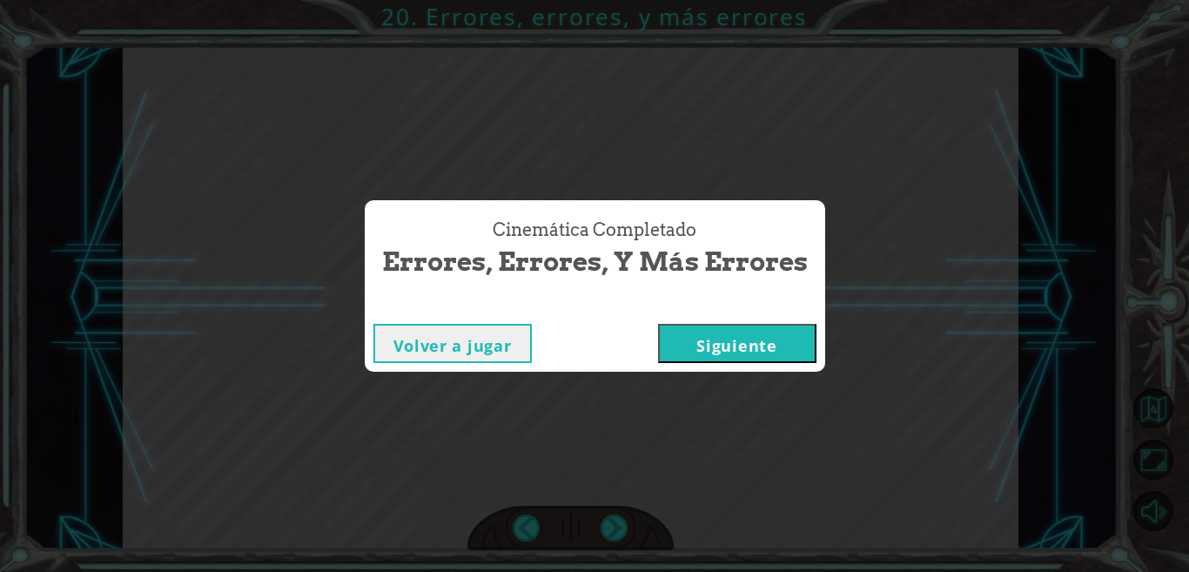
click at [731, 332] on button "Siguiente" at bounding box center [737, 343] width 158 height 39
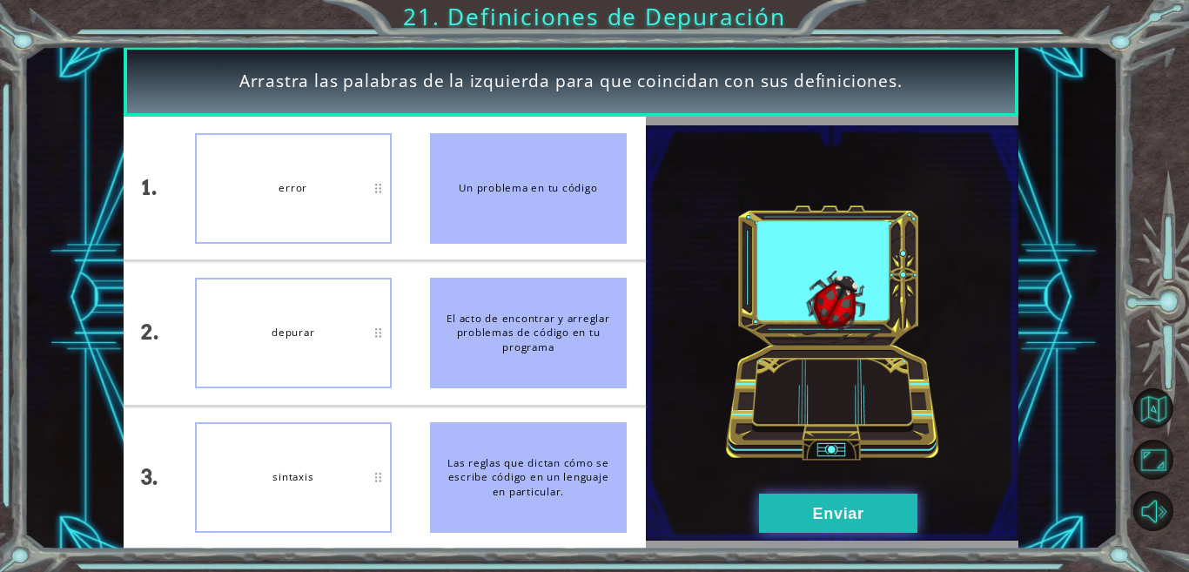
click at [841, 497] on button "Enviar" at bounding box center [838, 512] width 158 height 39
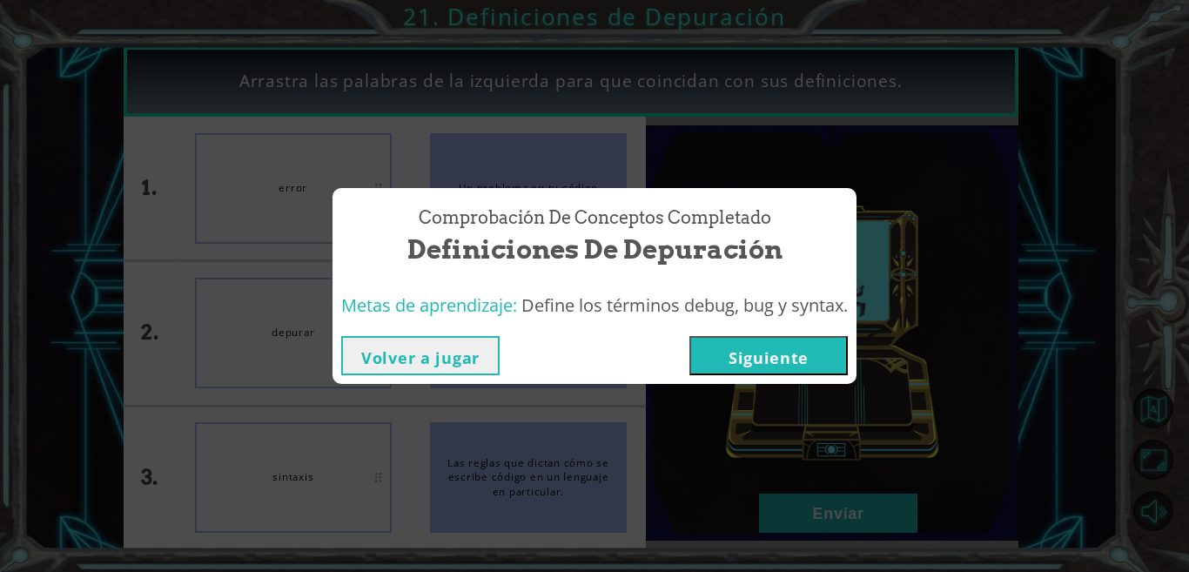
click at [739, 360] on button "Siguiente" at bounding box center [768, 355] width 158 height 39
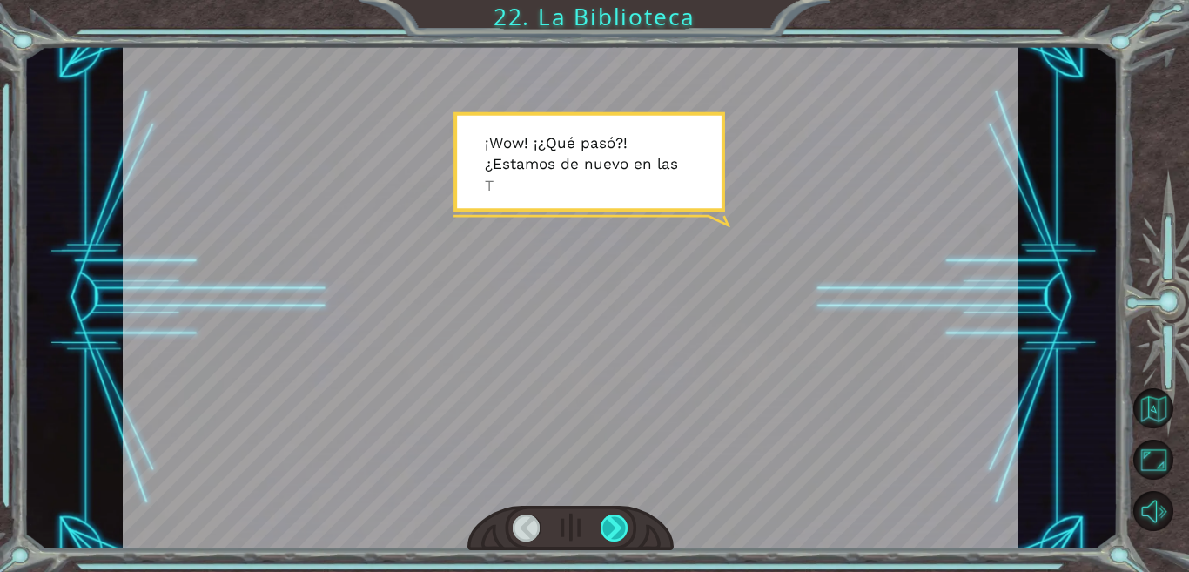
click at [614, 528] on div at bounding box center [614, 527] width 28 height 27
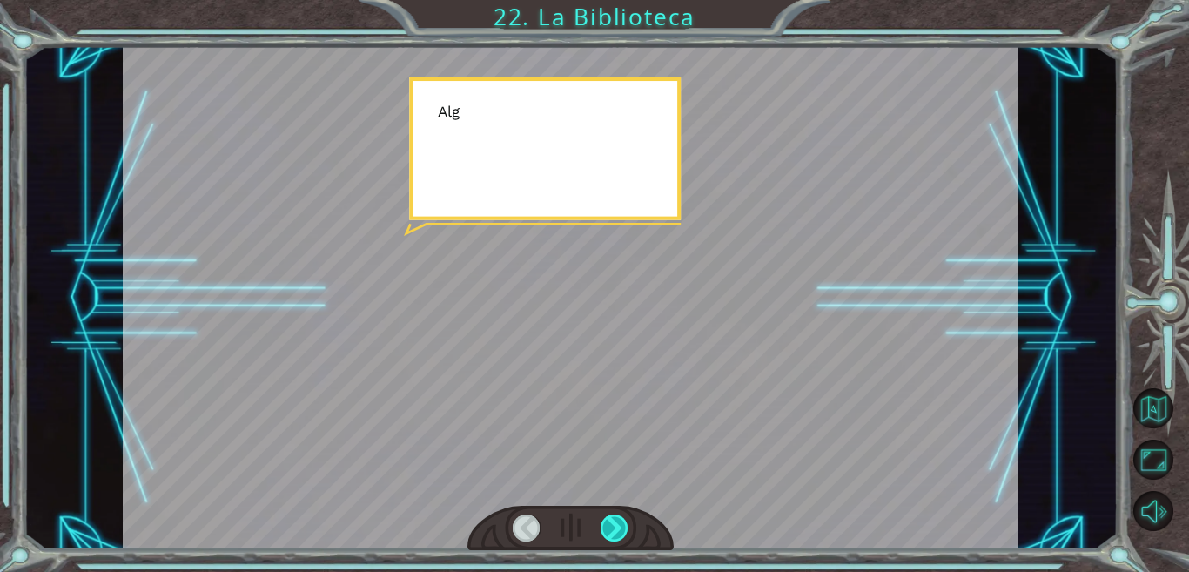
click at [614, 528] on div at bounding box center [614, 527] width 28 height 27
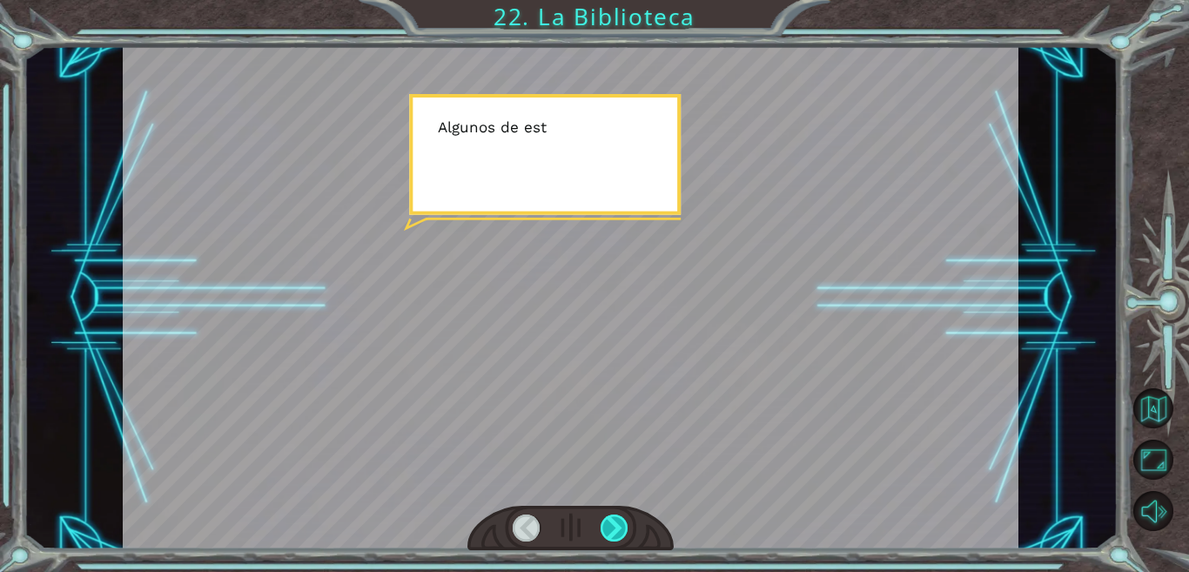
click at [614, 528] on div at bounding box center [614, 527] width 28 height 27
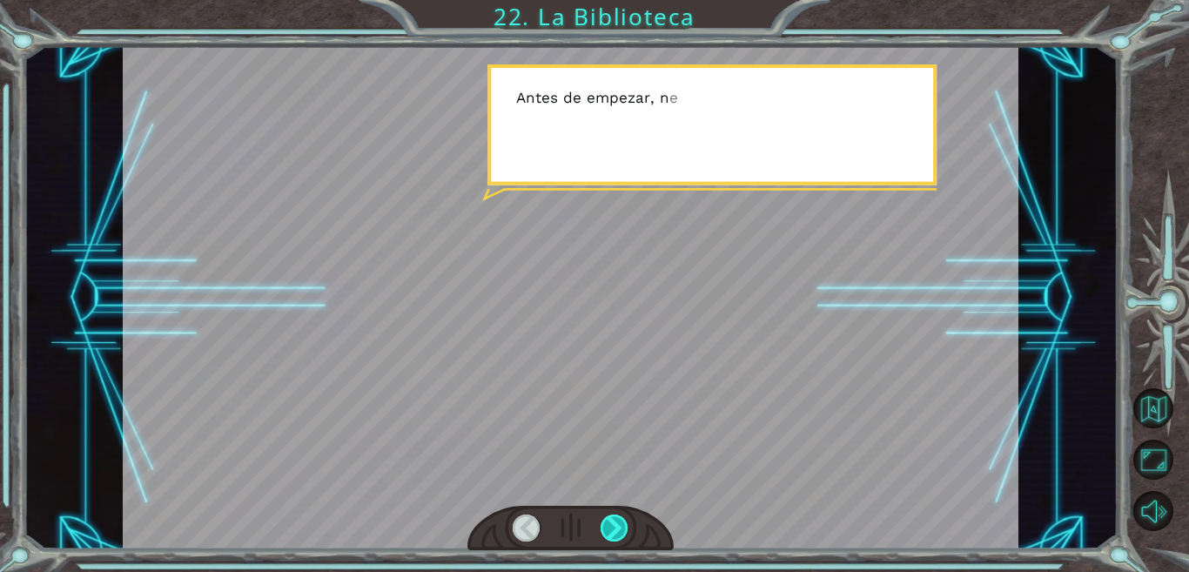
click at [614, 528] on div at bounding box center [614, 527] width 28 height 27
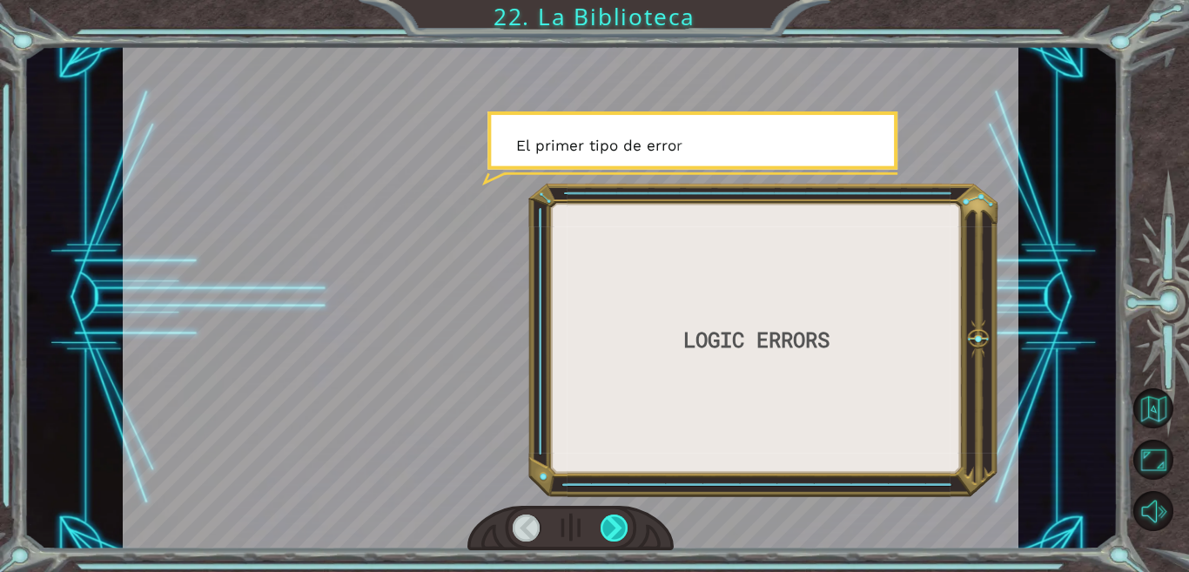
click at [614, 528] on div at bounding box center [614, 527] width 28 height 27
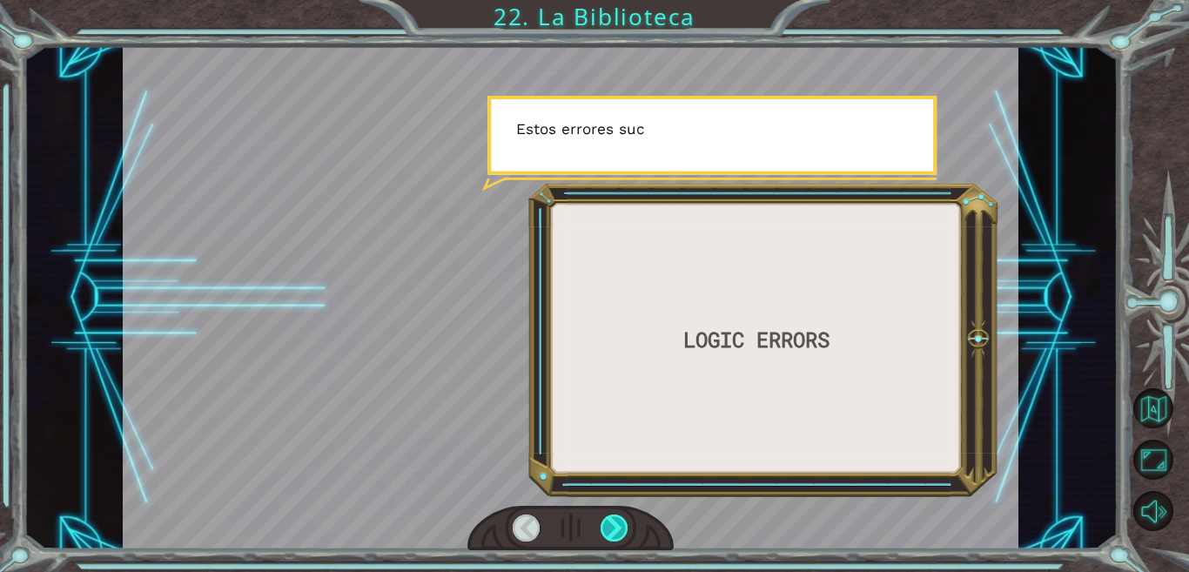
click at [614, 528] on div at bounding box center [614, 527] width 28 height 27
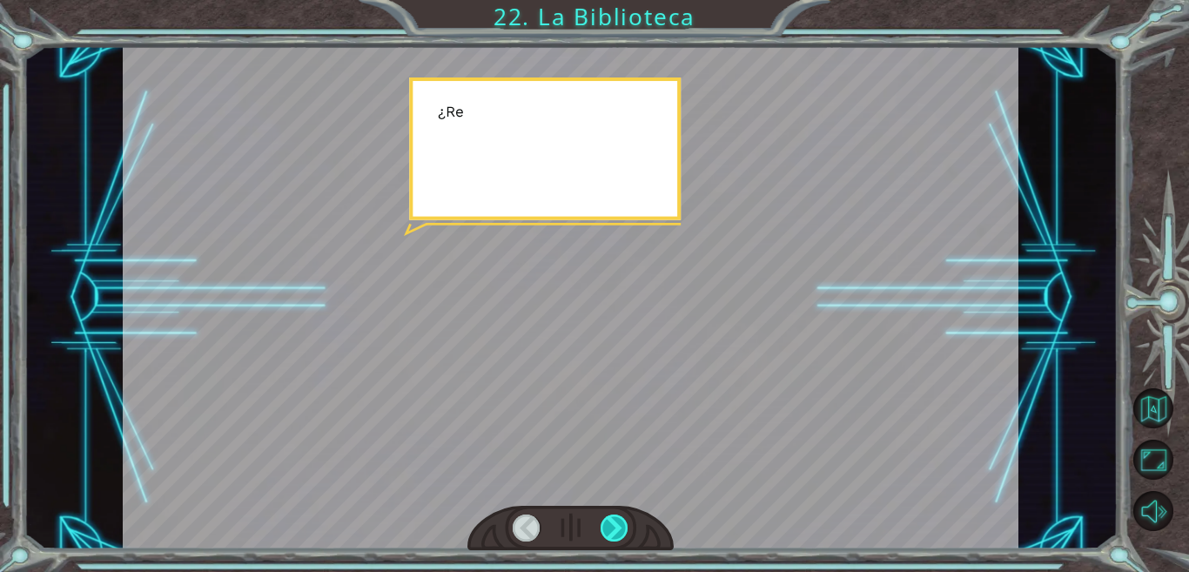
click at [614, 528] on div at bounding box center [614, 527] width 28 height 27
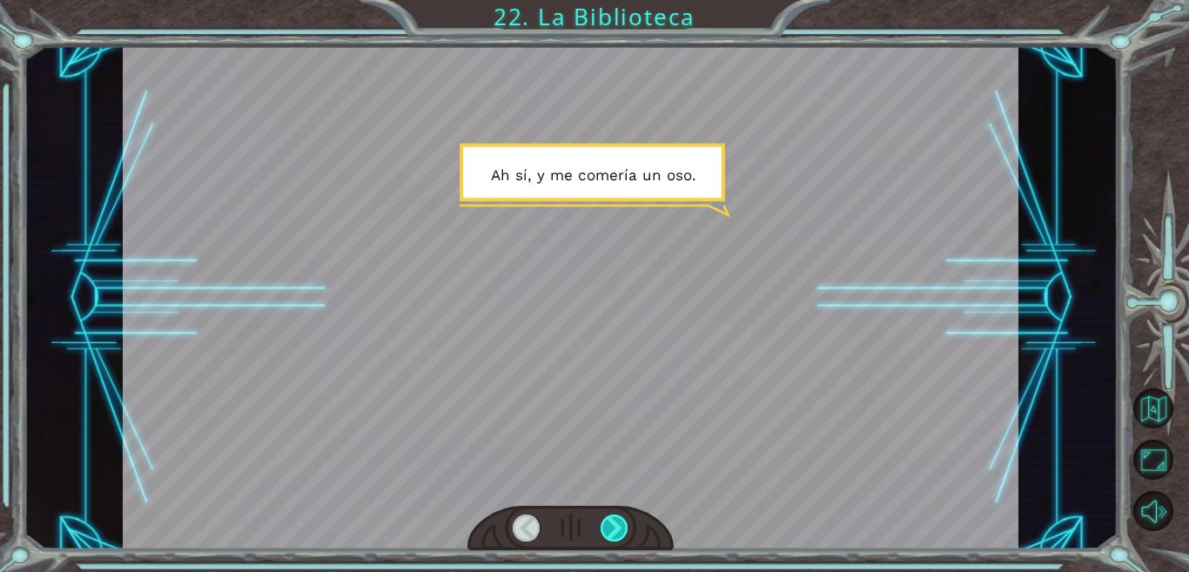
click at [614, 528] on div at bounding box center [614, 527] width 28 height 27
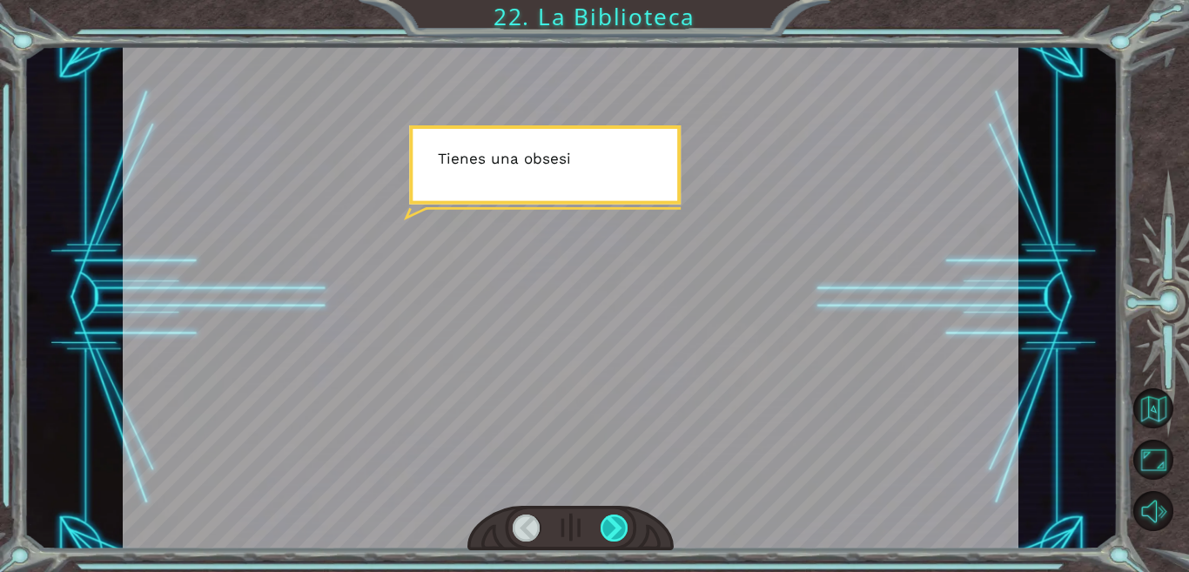
click at [614, 528] on div at bounding box center [614, 527] width 28 height 27
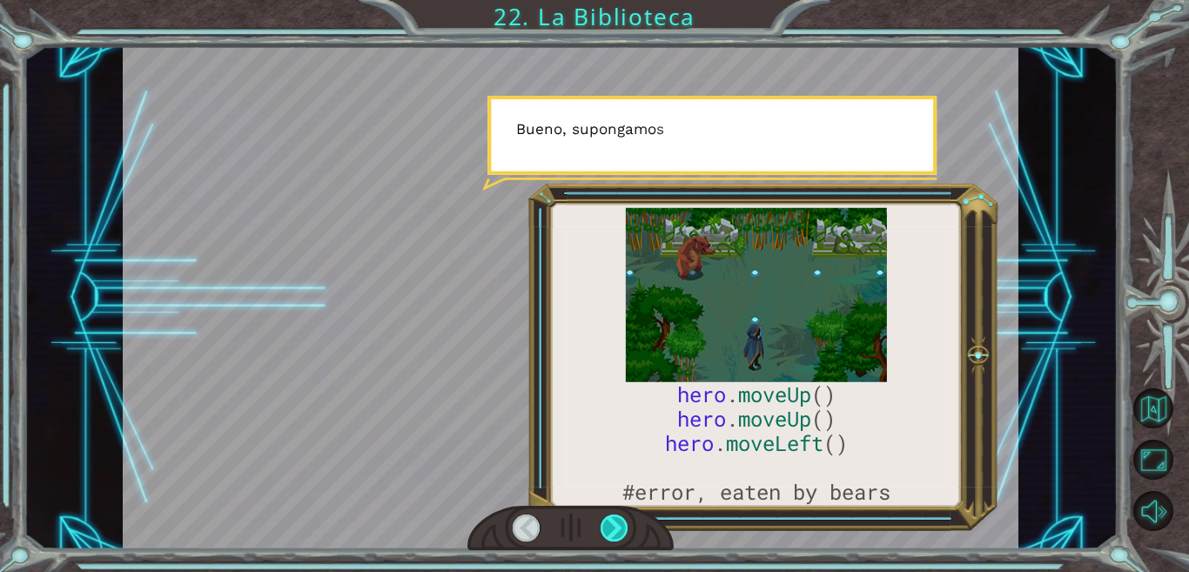
click at [614, 528] on div at bounding box center [614, 527] width 28 height 27
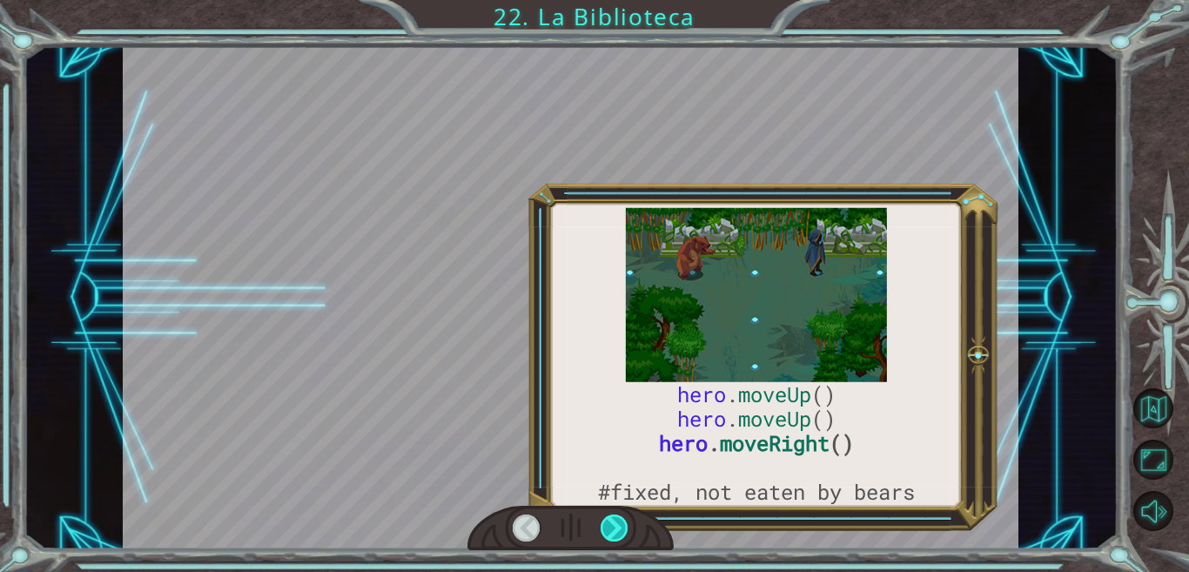
click at [614, 528] on div at bounding box center [614, 527] width 28 height 27
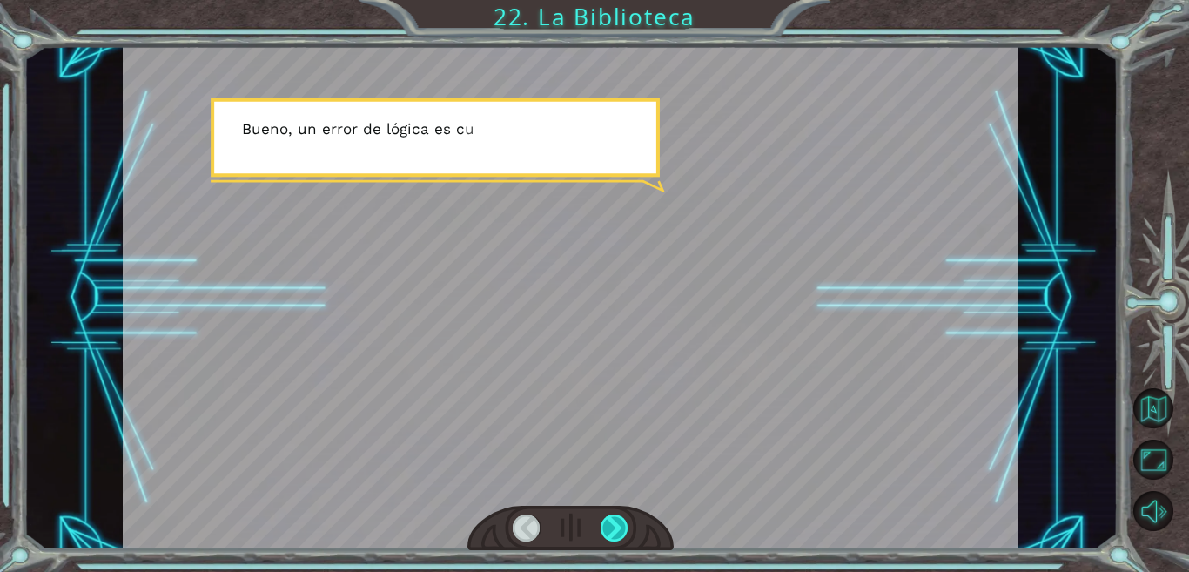
click at [614, 528] on div at bounding box center [614, 527] width 28 height 27
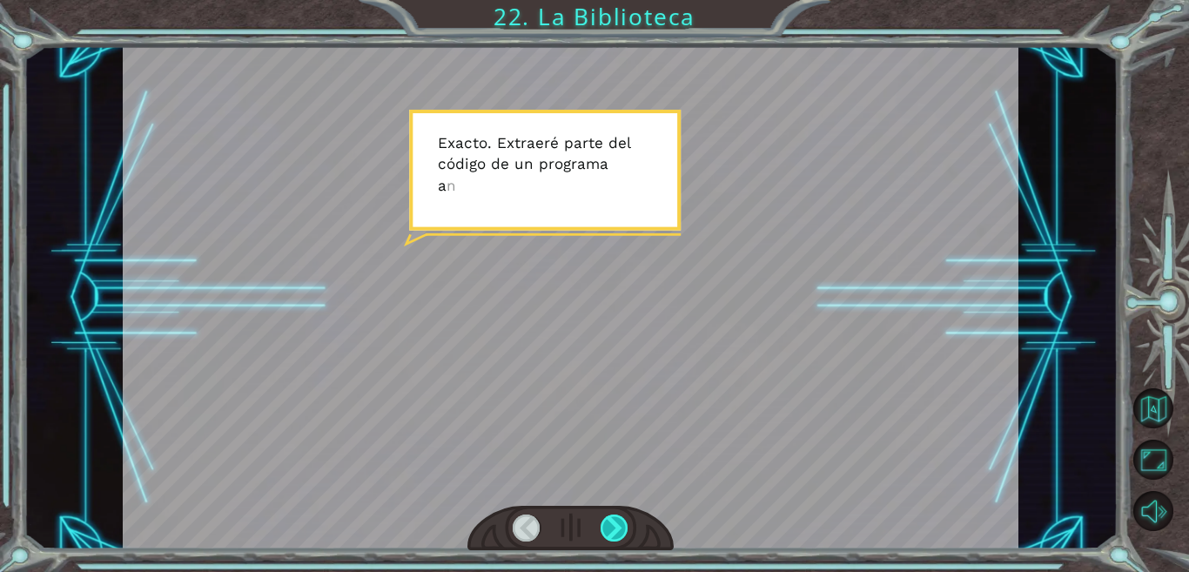
click at [614, 528] on div at bounding box center [614, 527] width 28 height 27
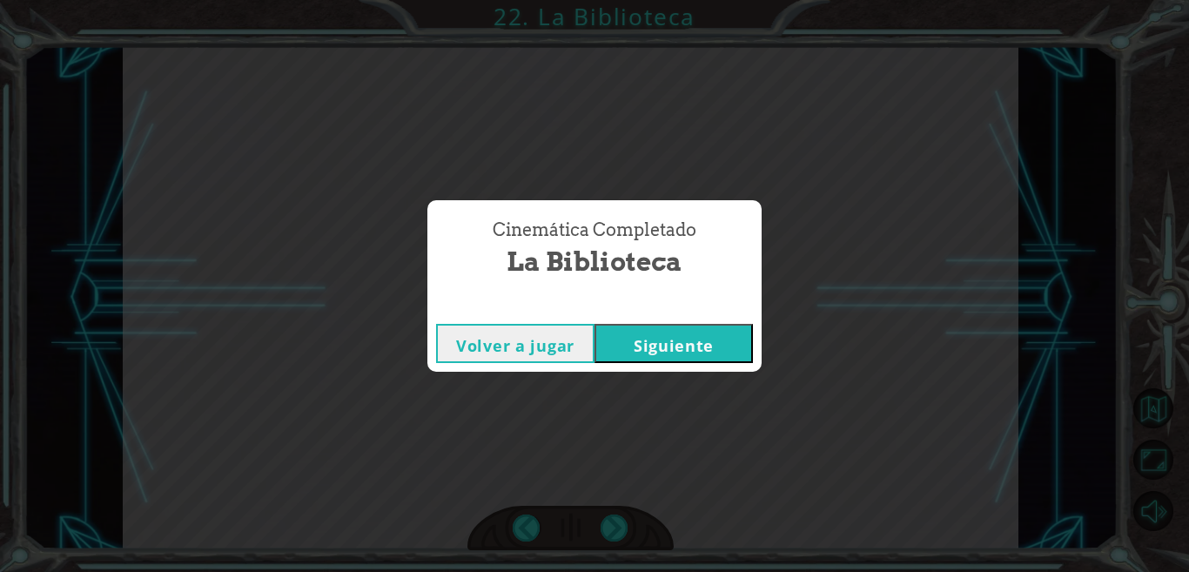
click at [704, 337] on button "Siguiente" at bounding box center [673, 343] width 158 height 39
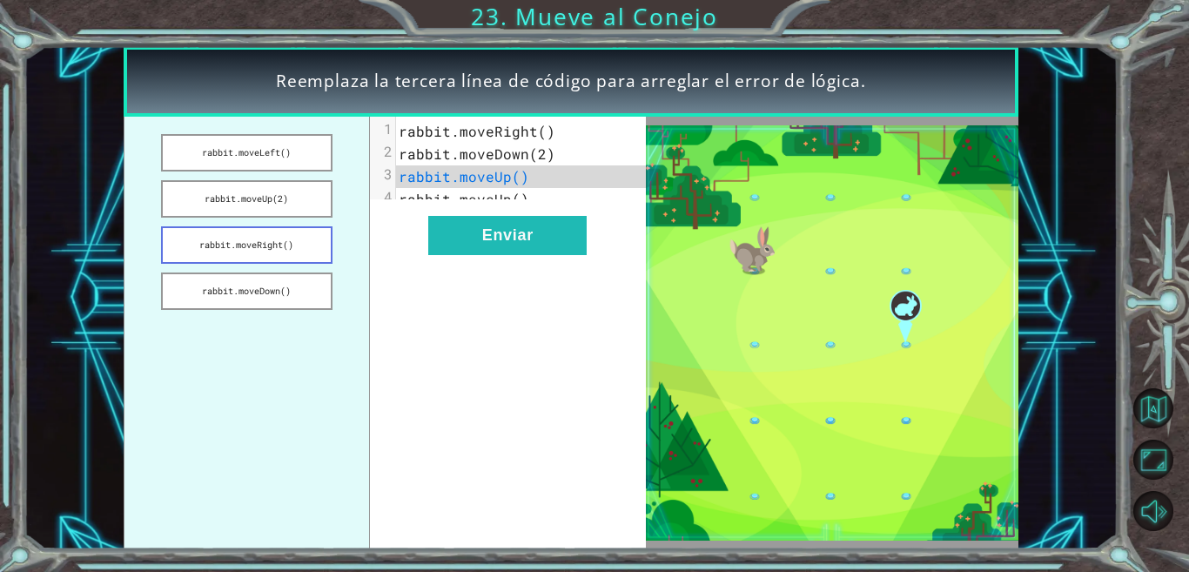
drag, startPoint x: 228, startPoint y: 241, endPoint x: 258, endPoint y: 241, distance: 30.5
click at [258, 241] on button "rabbit.moveRight()" at bounding box center [246, 244] width 171 height 37
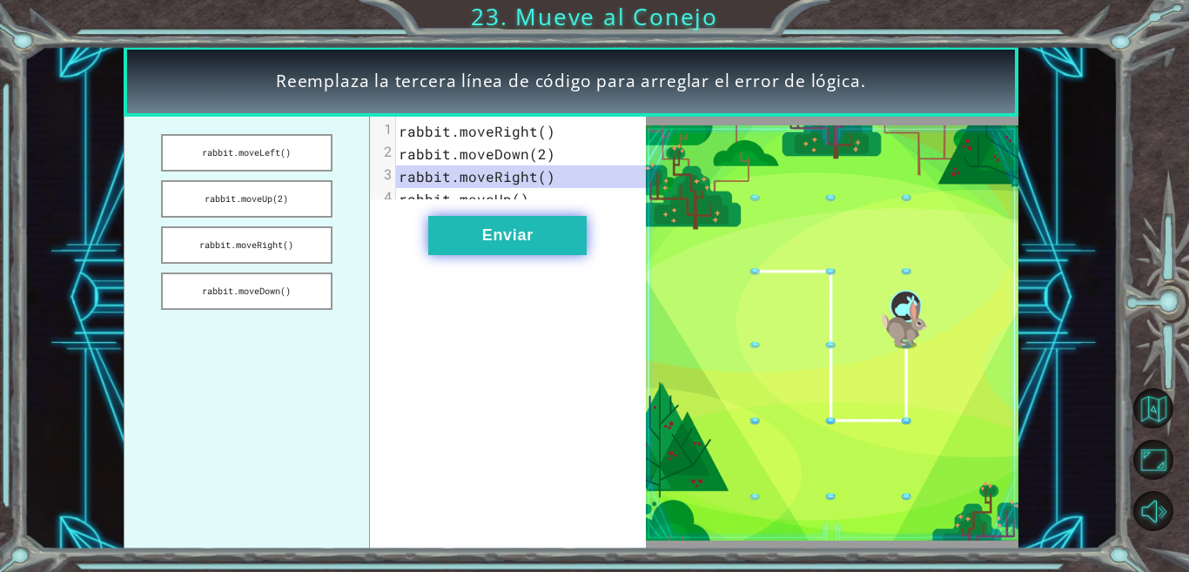
click at [468, 247] on button "Enviar" at bounding box center [507, 235] width 158 height 39
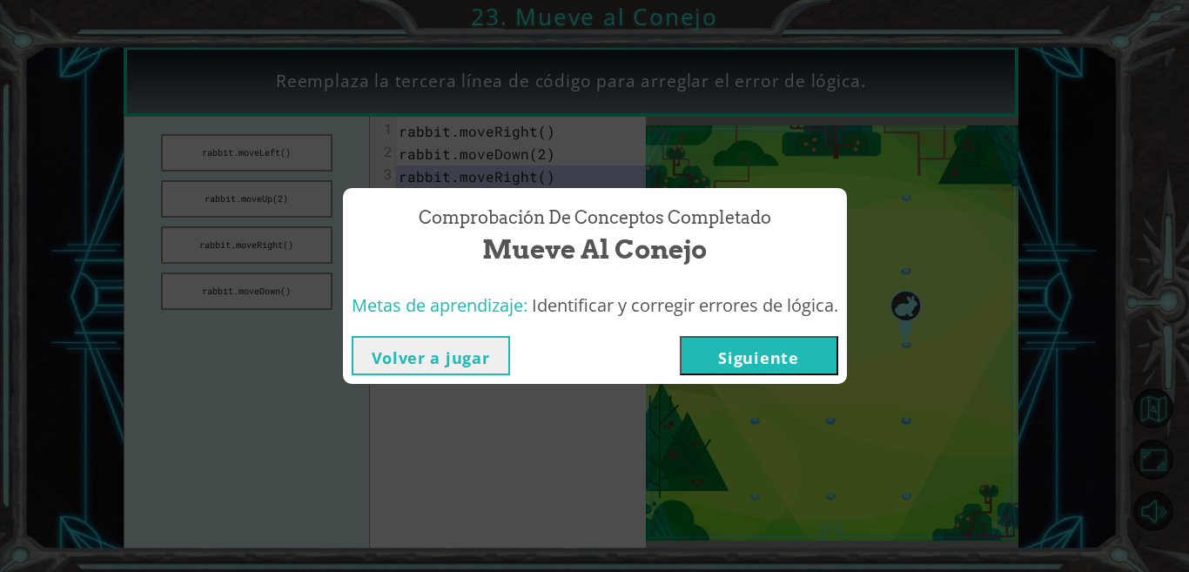
click at [776, 351] on button "Siguiente" at bounding box center [759, 355] width 158 height 39
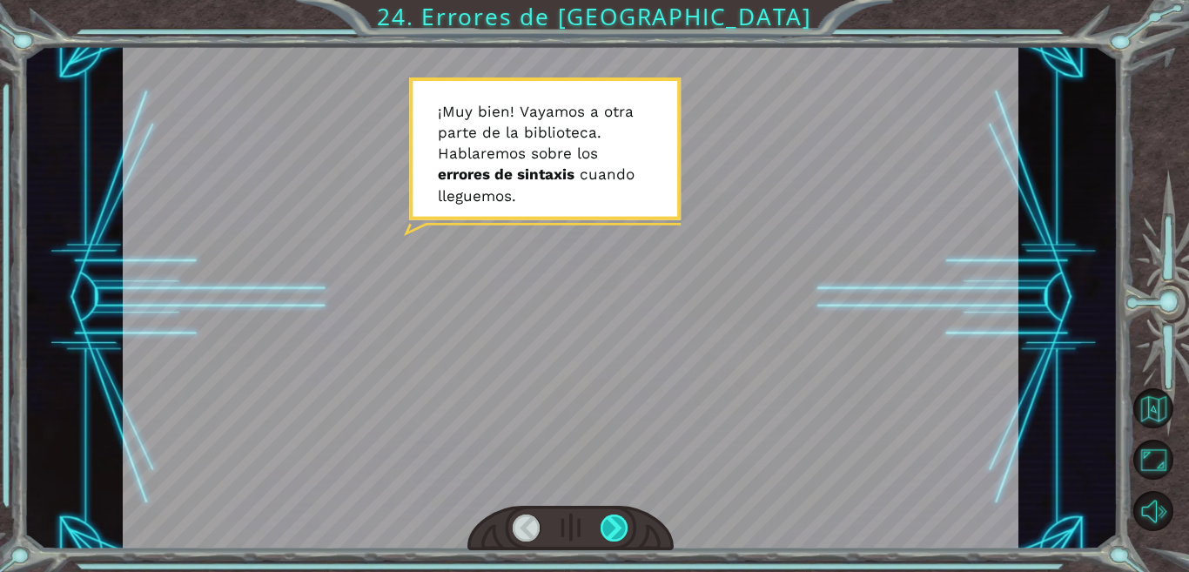
click at [613, 523] on div at bounding box center [614, 527] width 28 height 27
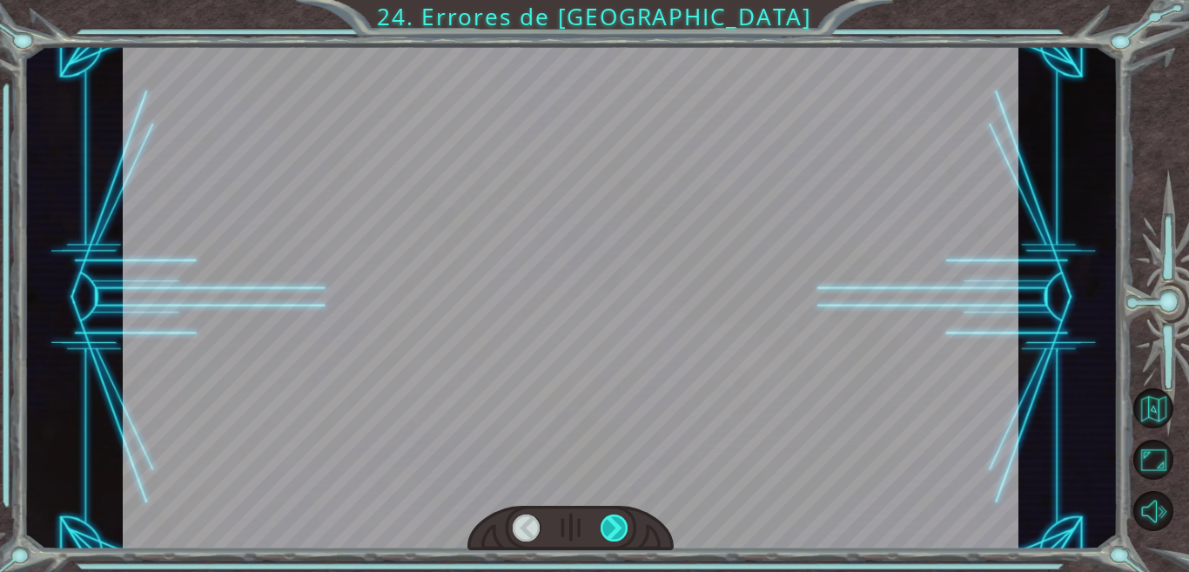
click at [613, 523] on div at bounding box center [614, 527] width 28 height 27
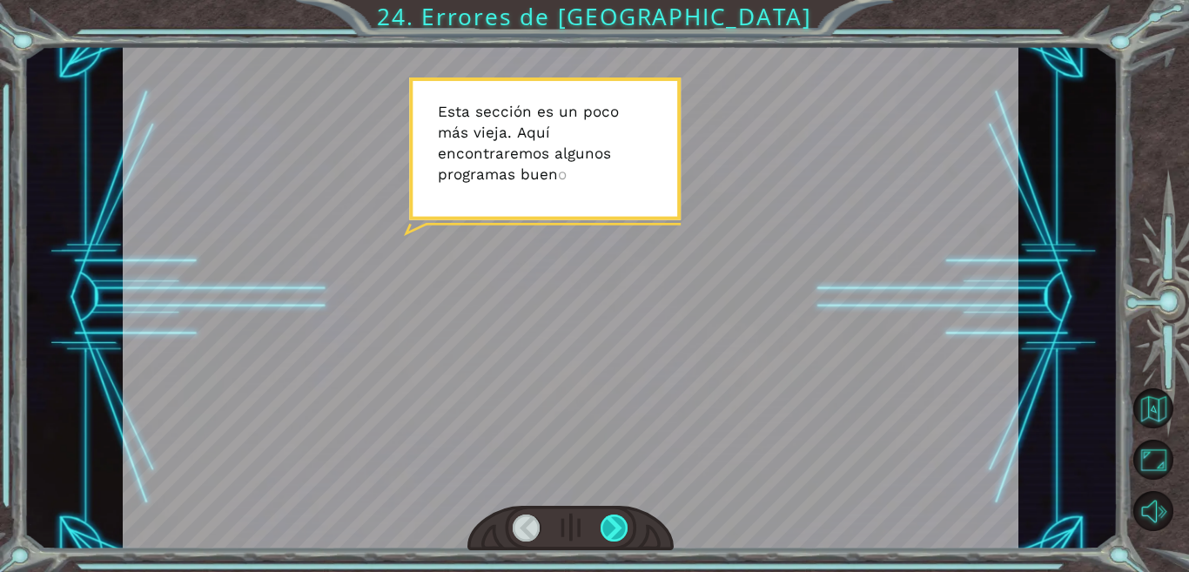
click at [613, 523] on div at bounding box center [614, 527] width 28 height 27
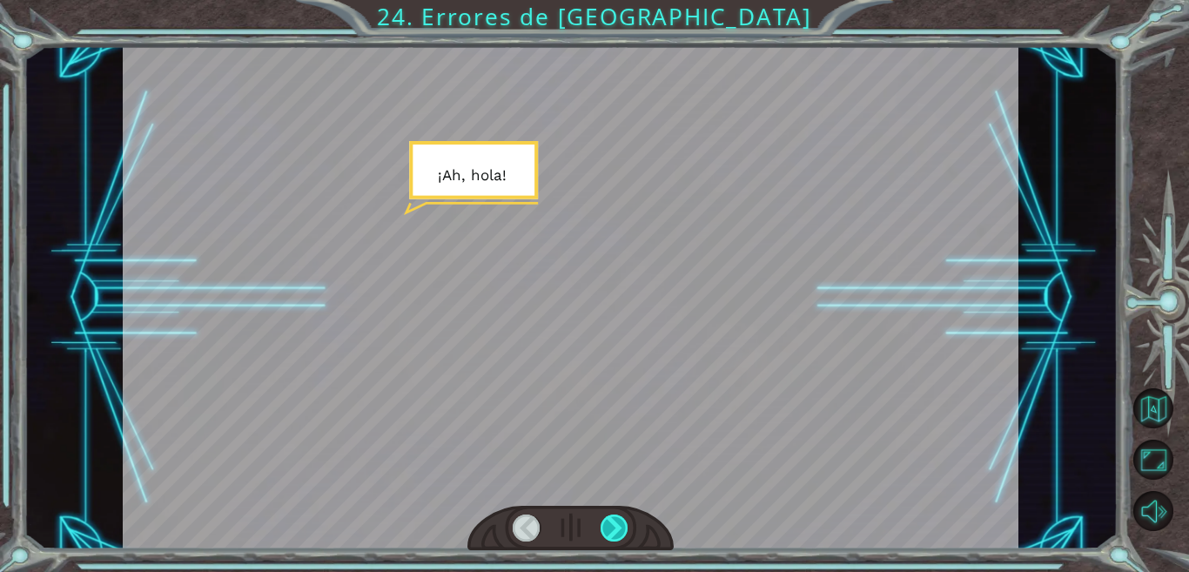
click at [613, 523] on div at bounding box center [614, 527] width 28 height 27
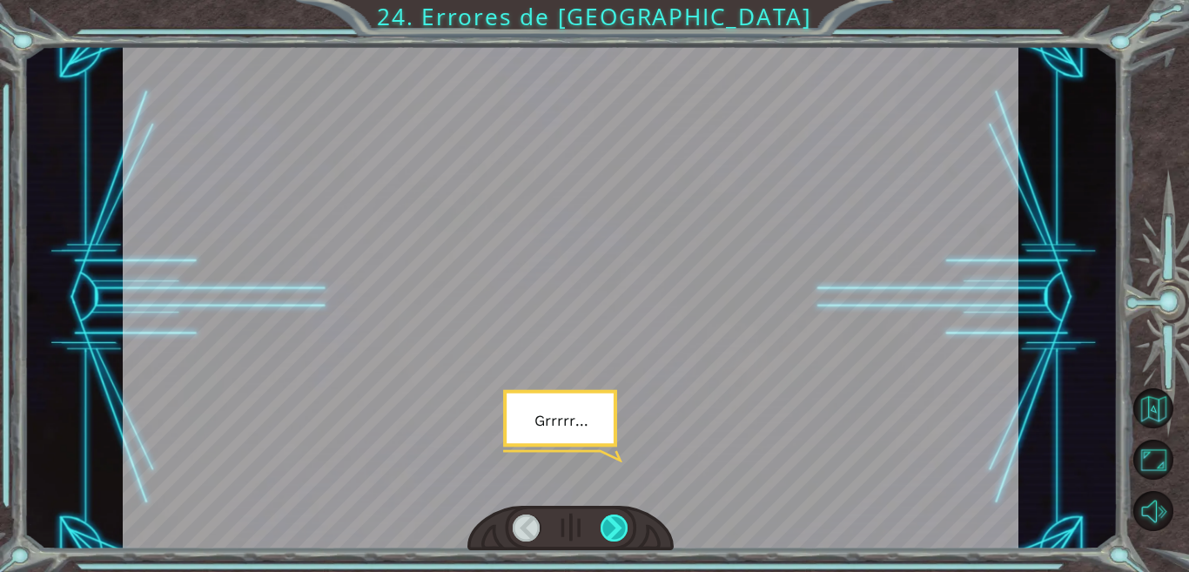
click at [613, 523] on div at bounding box center [614, 527] width 28 height 27
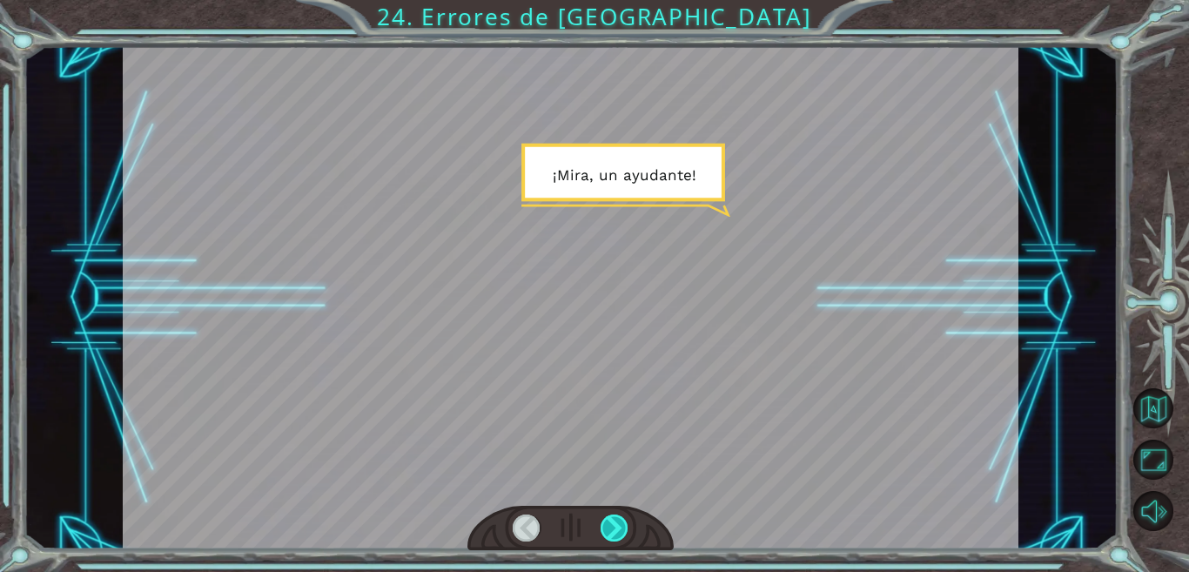
click at [613, 523] on div at bounding box center [614, 527] width 28 height 27
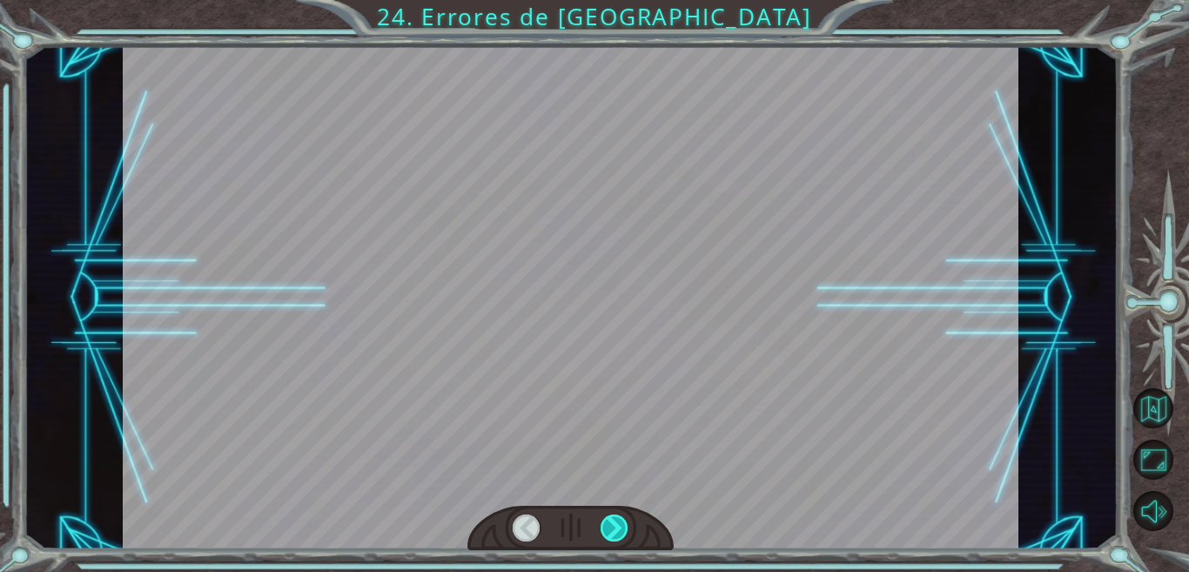
click at [613, 523] on div at bounding box center [614, 527] width 28 height 27
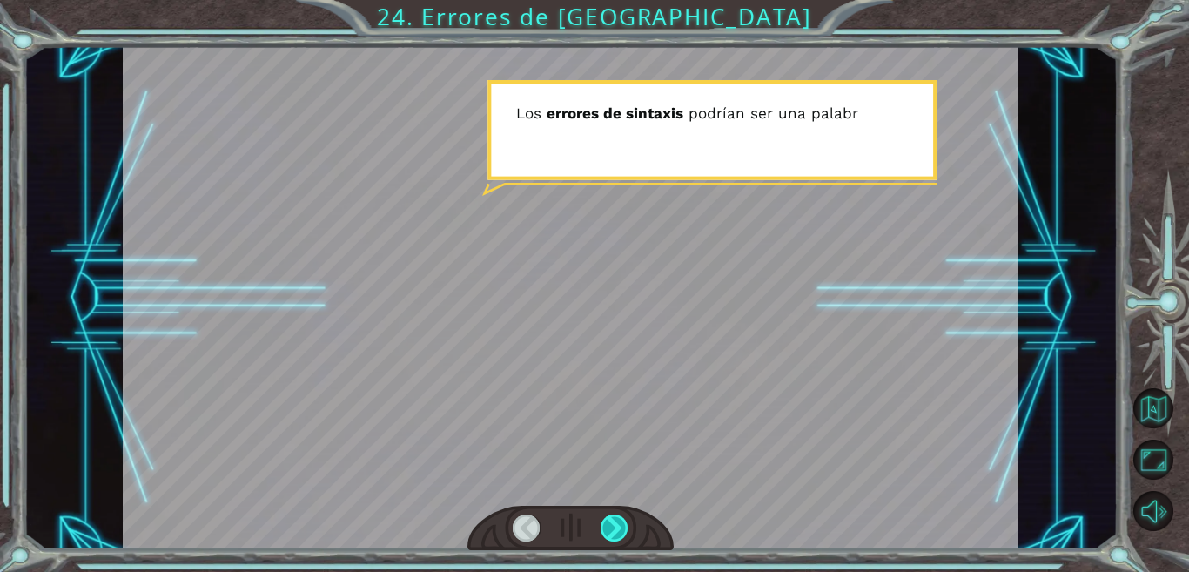
click at [613, 523] on div at bounding box center [614, 527] width 28 height 27
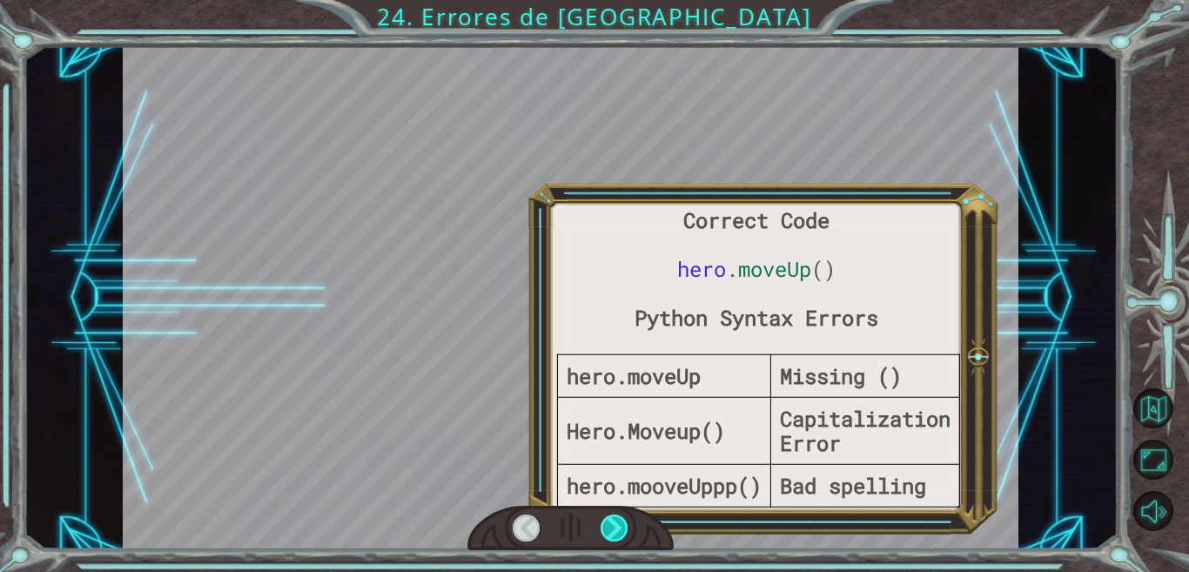
click at [613, 523] on div at bounding box center [614, 527] width 28 height 27
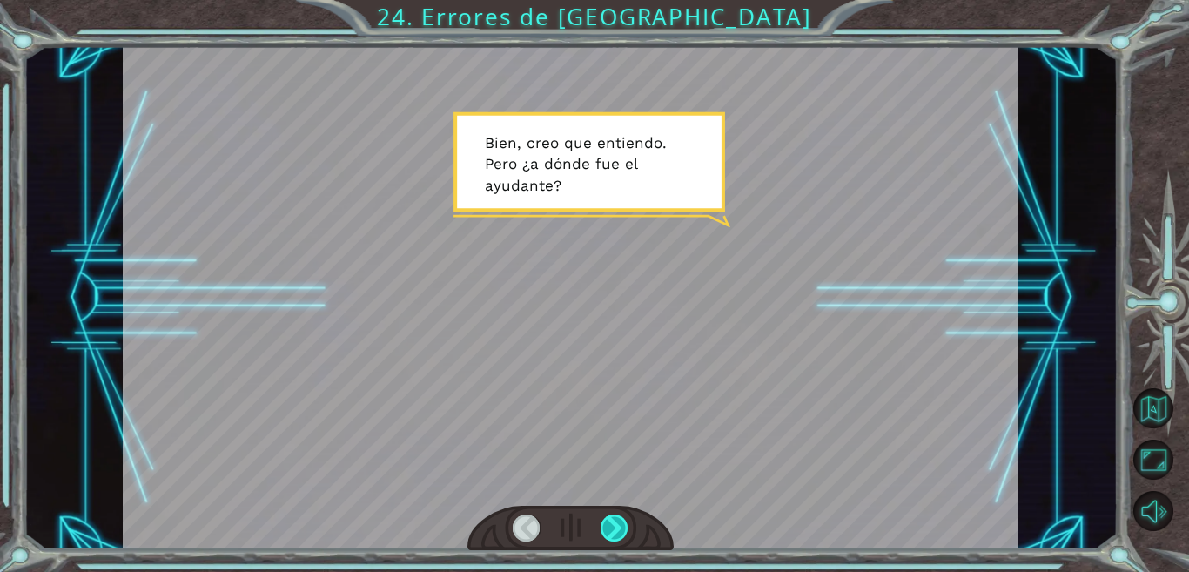
click at [613, 523] on div at bounding box center [614, 527] width 28 height 27
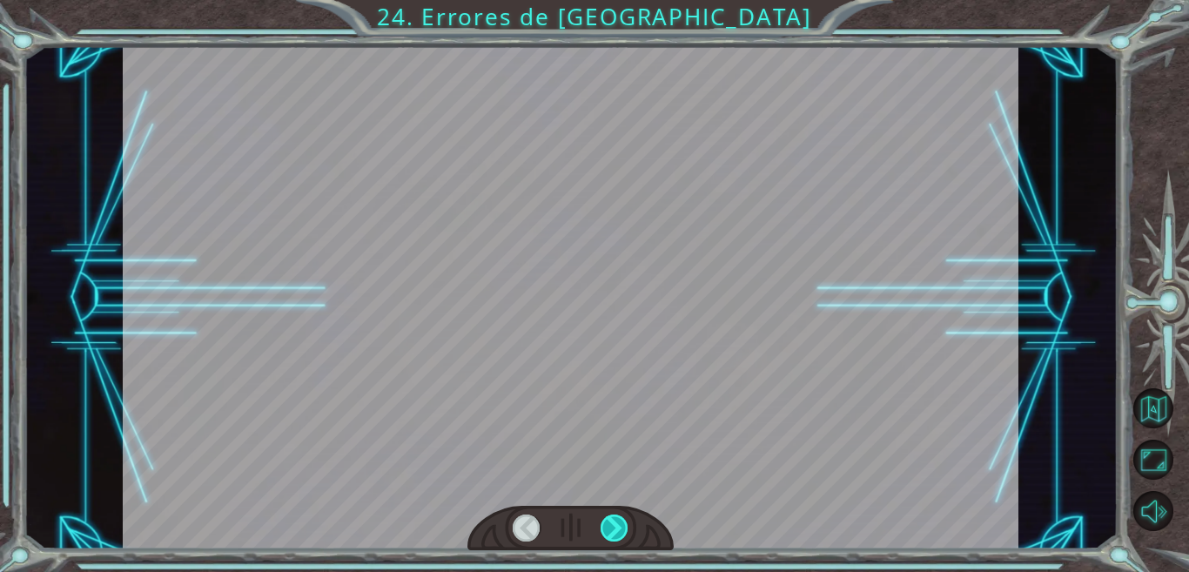
click at [613, 523] on div at bounding box center [614, 527] width 28 height 27
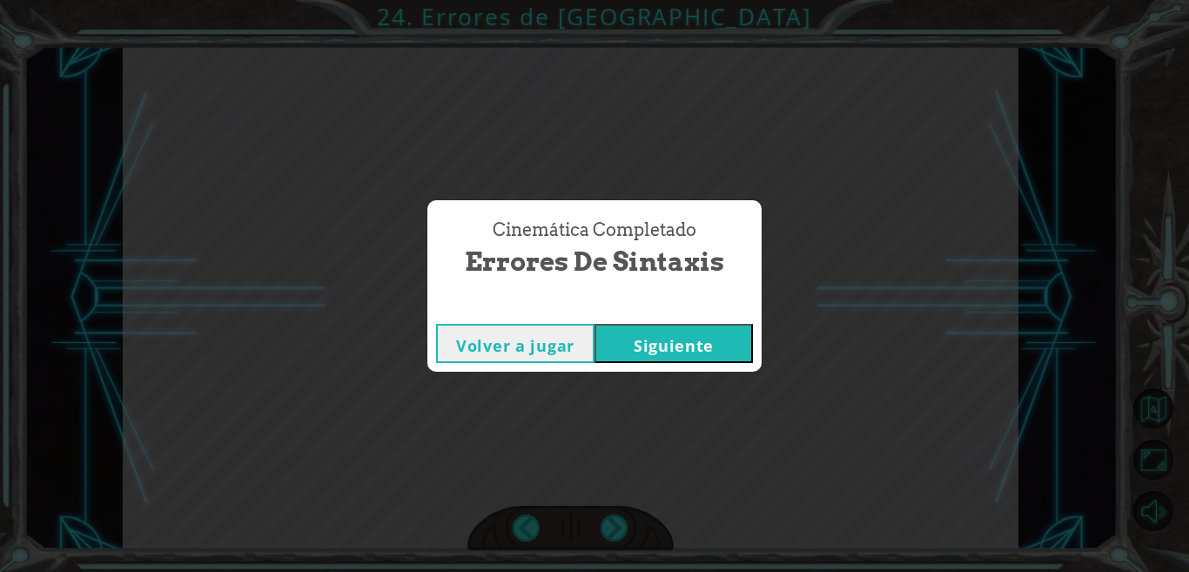
click at [660, 339] on button "Siguiente" at bounding box center [673, 343] width 158 height 39
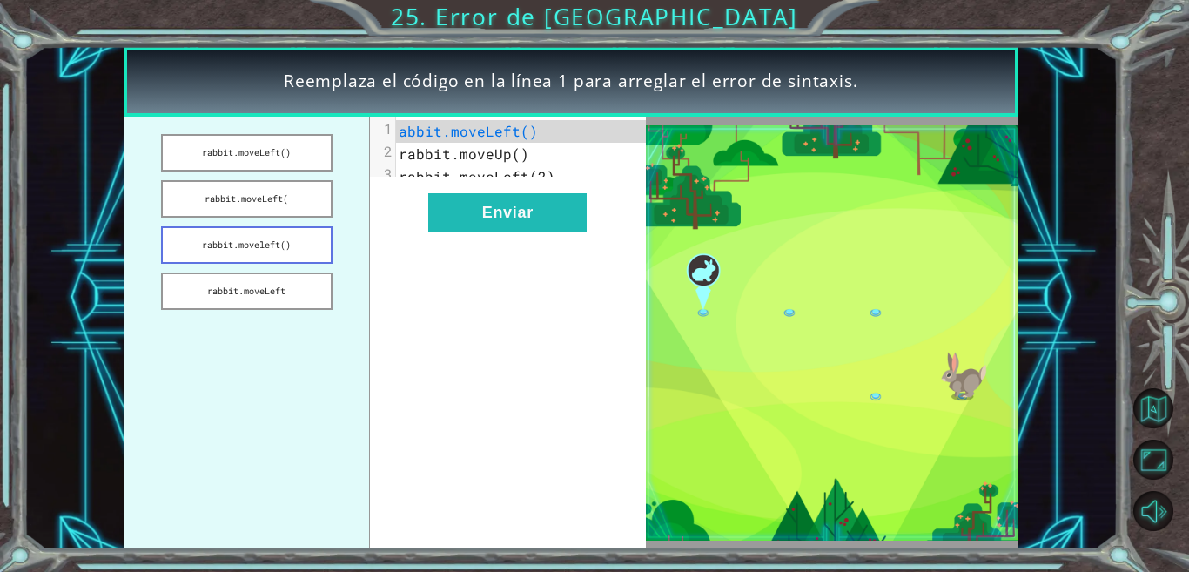
click at [270, 244] on button "rabbit.moveleft()" at bounding box center [246, 244] width 171 height 37
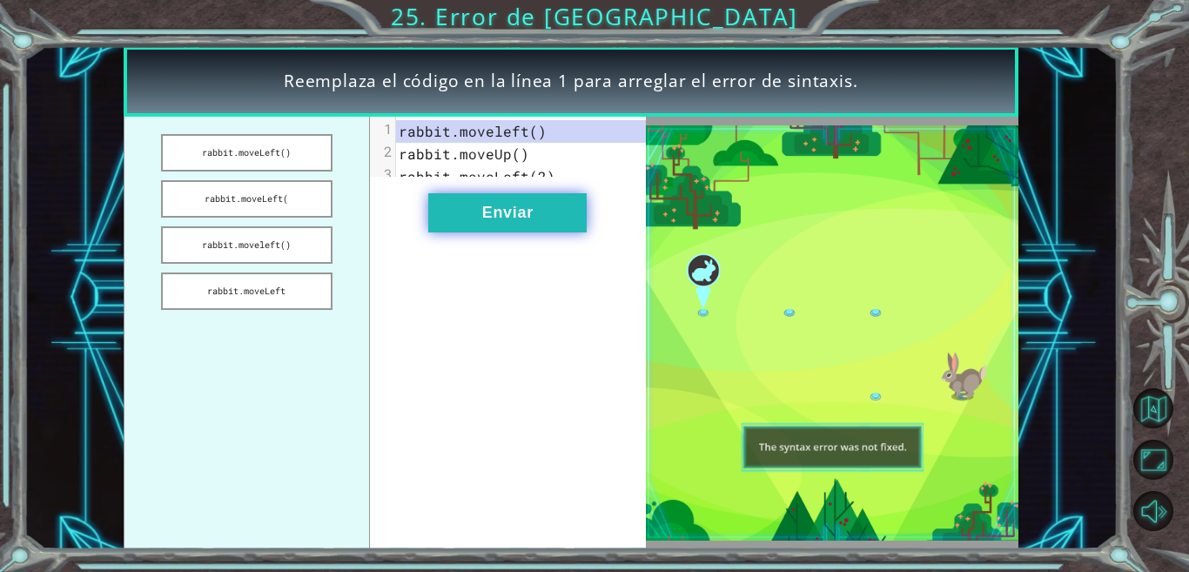
click at [498, 224] on button "Enviar" at bounding box center [507, 212] width 158 height 39
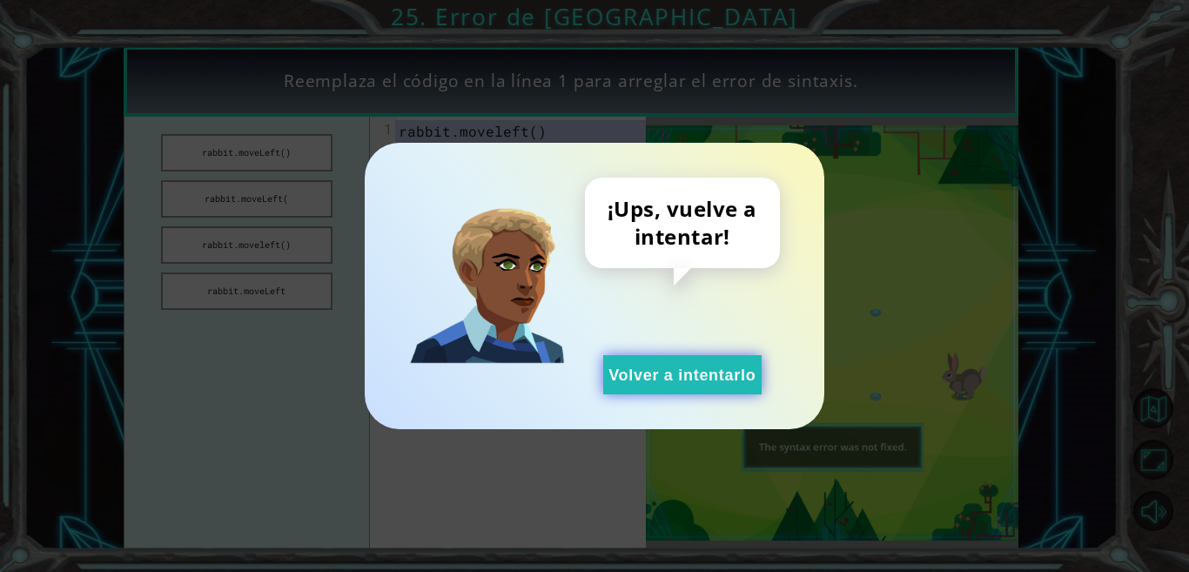
click at [672, 374] on button "Volver a intentarlo" at bounding box center [682, 374] width 158 height 39
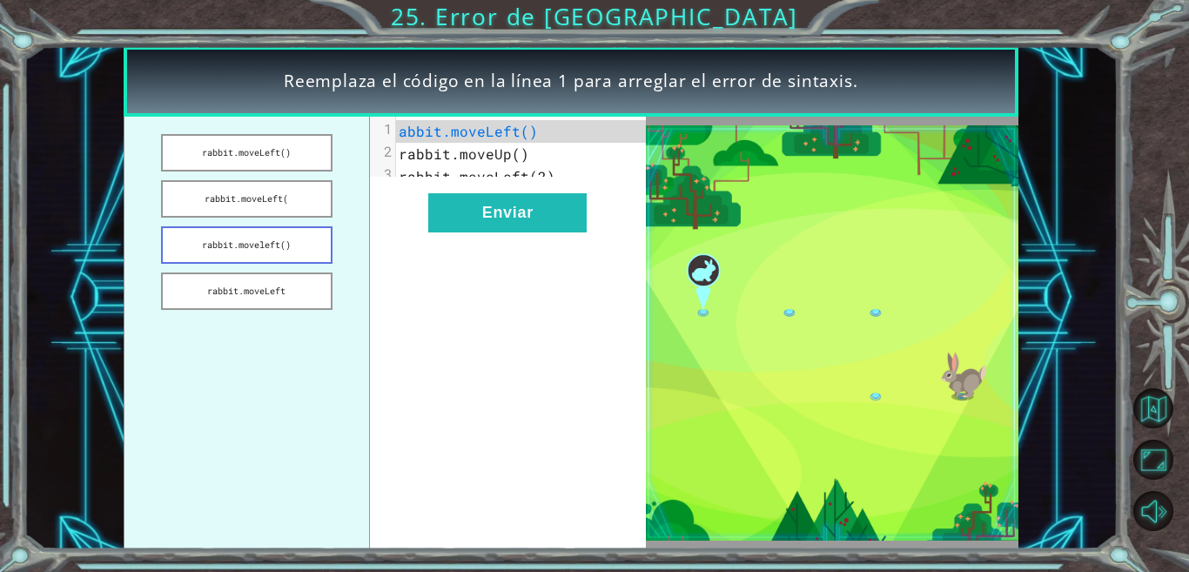
click at [243, 246] on button "rabbit.moveleft()" at bounding box center [246, 244] width 171 height 37
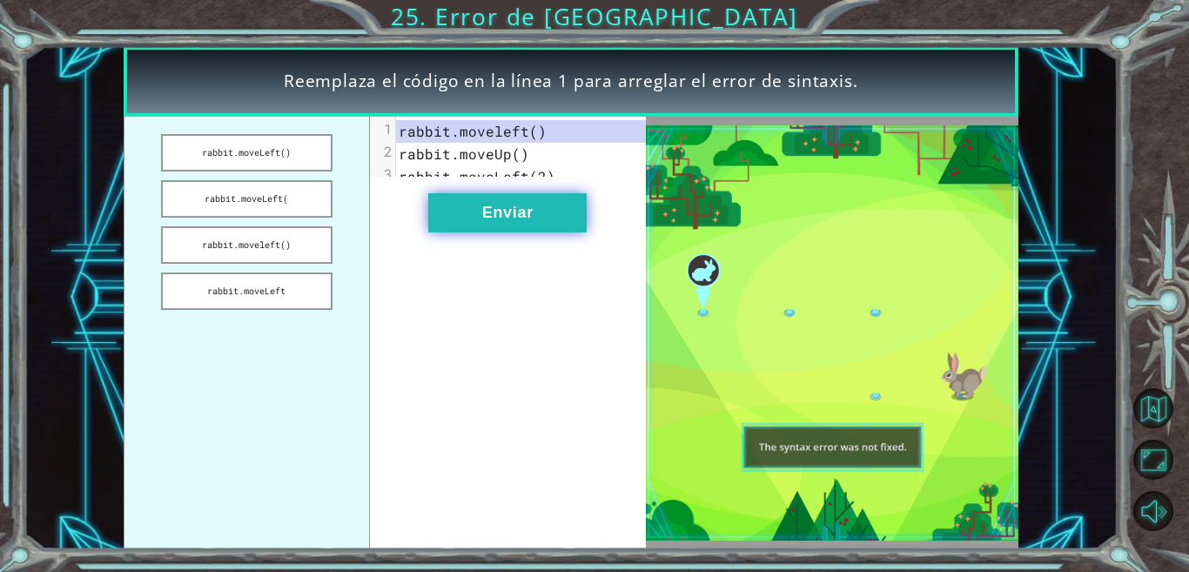
click at [507, 225] on button "Enviar" at bounding box center [507, 212] width 158 height 39
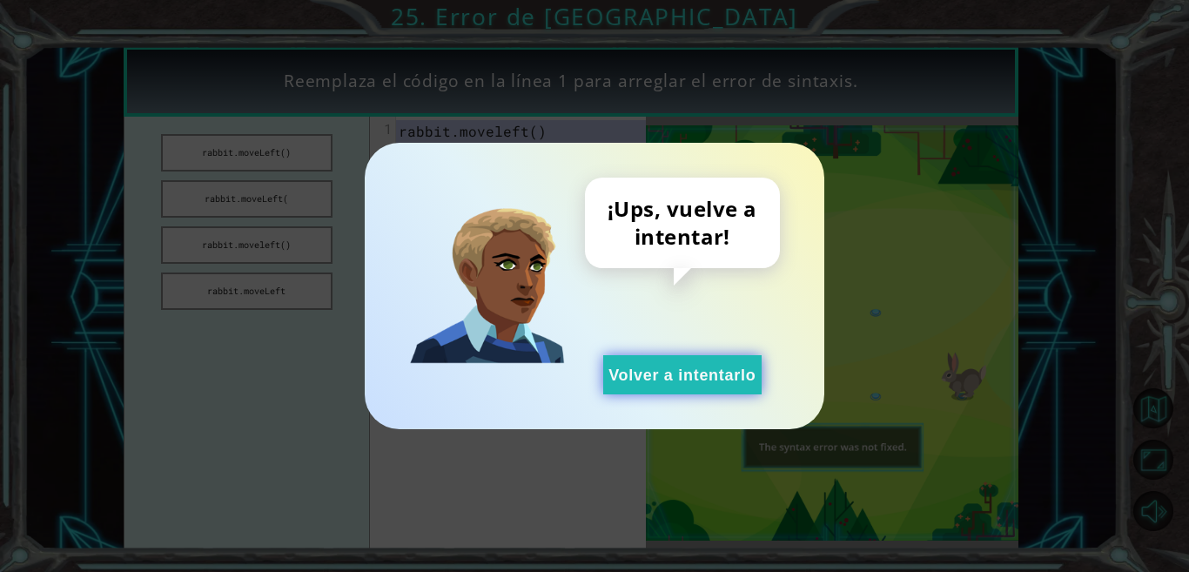
click at [664, 365] on button "Volver a intentarlo" at bounding box center [682, 374] width 158 height 39
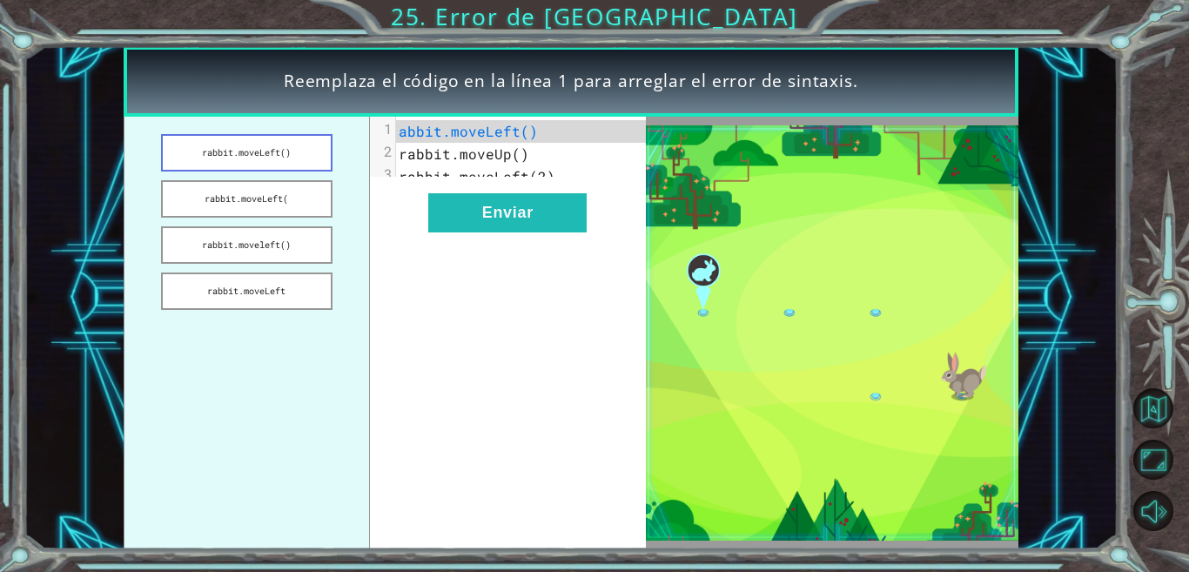
click at [243, 150] on button "rabbit.moveLeft()" at bounding box center [246, 152] width 171 height 37
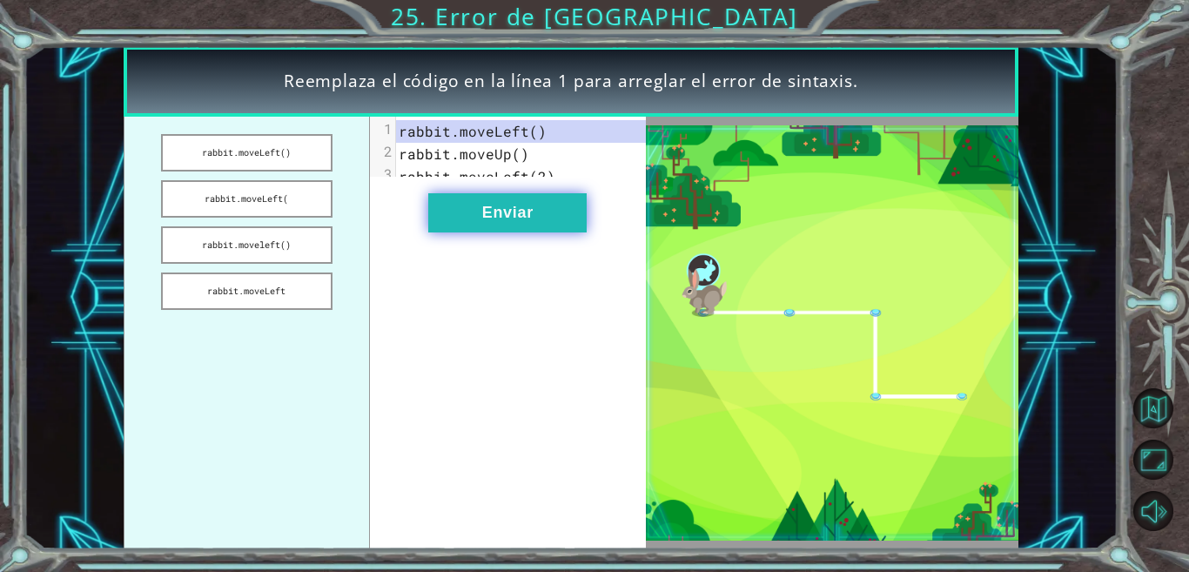
click at [468, 232] on button "Enviar" at bounding box center [507, 212] width 158 height 39
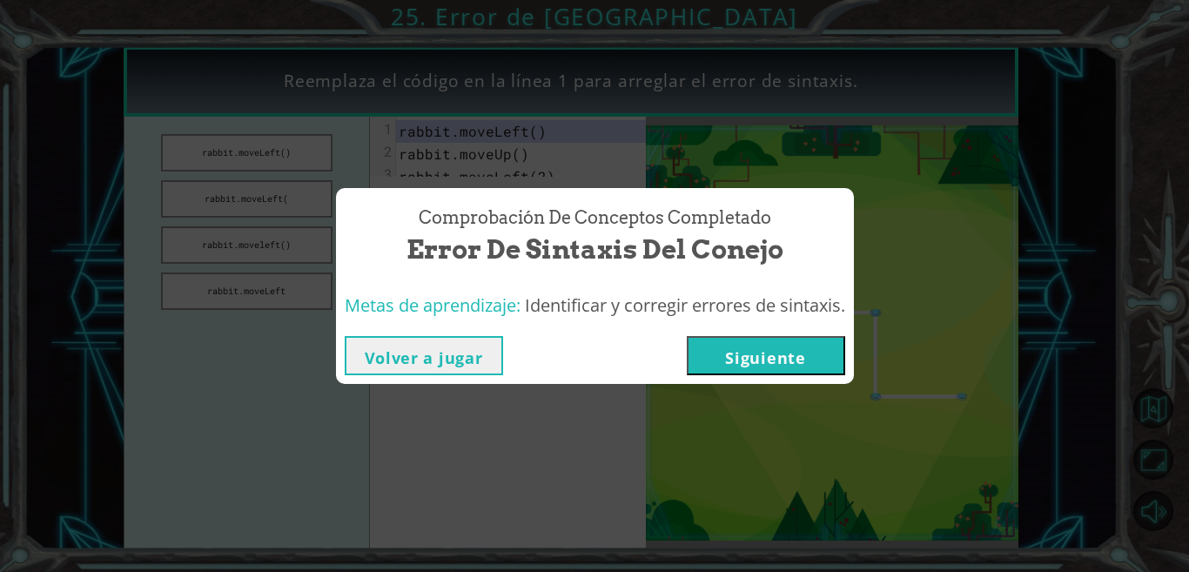
click at [755, 352] on button "Siguiente" at bounding box center [766, 355] width 158 height 39
